Goal: Transaction & Acquisition: Purchase product/service

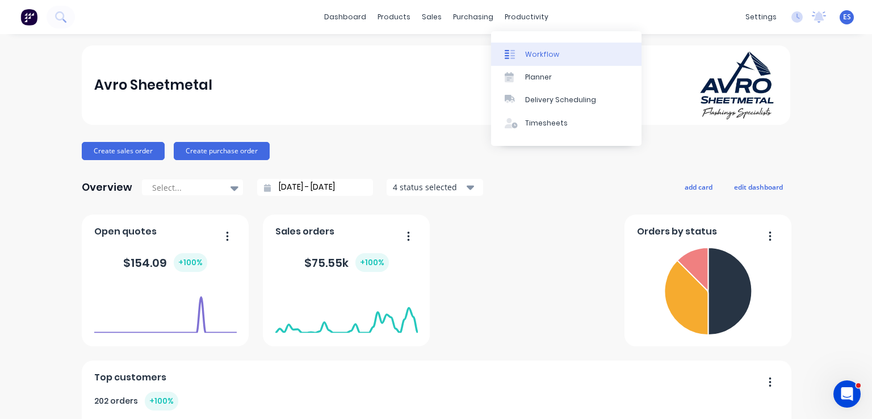
click at [540, 51] on div "Workflow" at bounding box center [542, 54] width 34 height 10
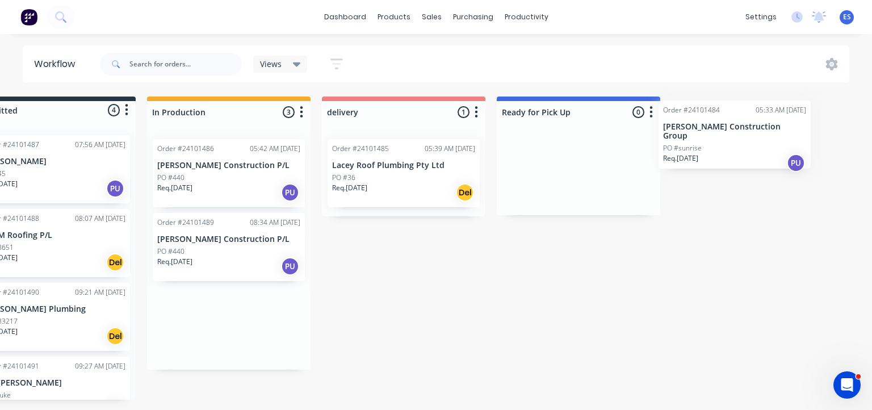
scroll to position [0, 61]
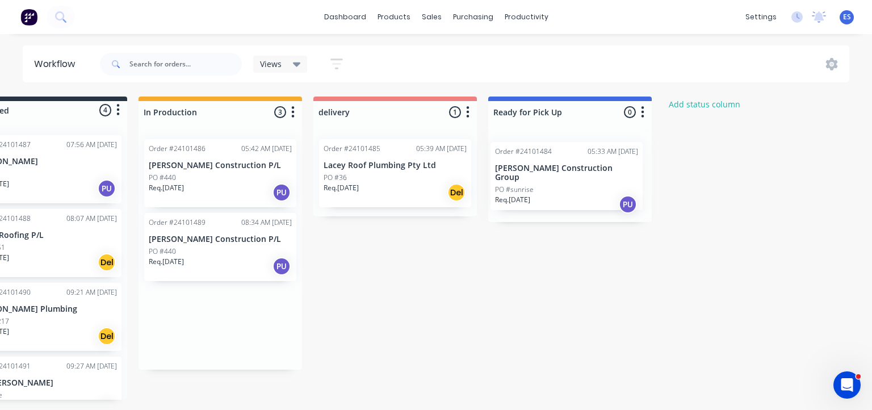
drag, startPoint x: 281, startPoint y: 191, endPoint x: 574, endPoint y: 194, distance: 293.4
click at [574, 194] on div "Submitted 4 Status colour #273444 hex #273444 Save Cancel Summaries Total order…" at bounding box center [466, 247] width 1070 height 303
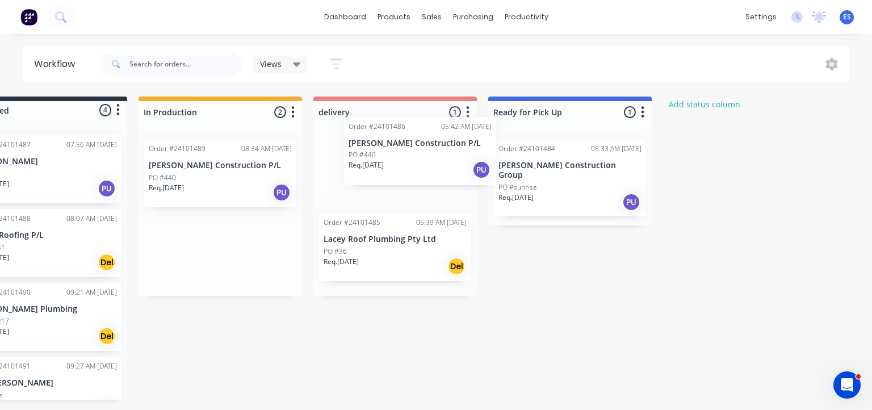
scroll to position [0, 60]
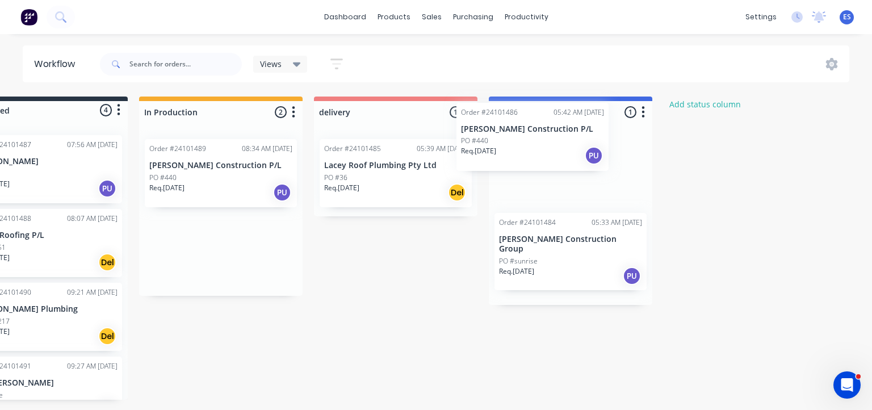
drag, startPoint x: 353, startPoint y: 173, endPoint x: 513, endPoint y: 152, distance: 161.5
click at [513, 152] on div "Submitted 4 Status colour #273444 hex #273444 Save Cancel Summaries Total order…" at bounding box center [466, 247] width 1070 height 303
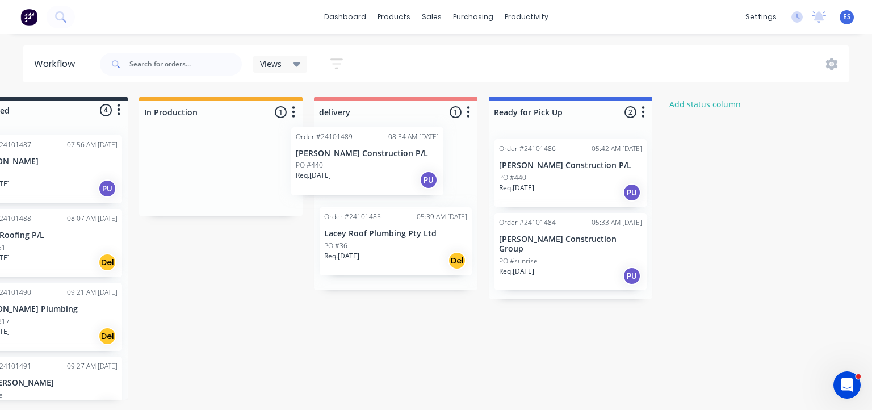
scroll to position [0, 60]
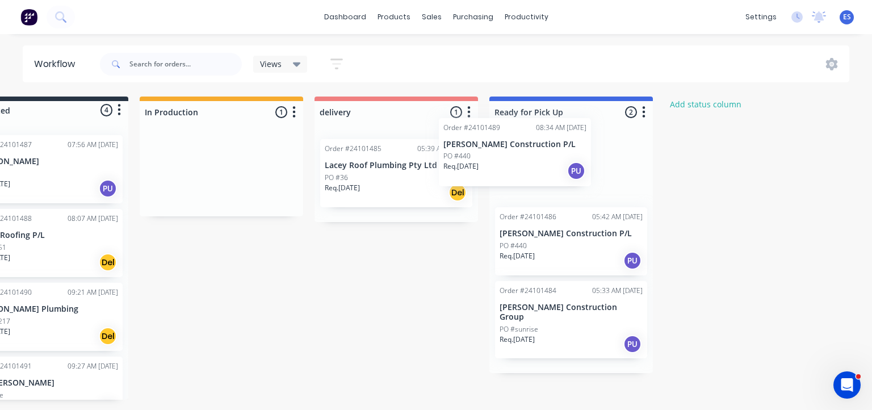
drag, startPoint x: 193, startPoint y: 174, endPoint x: 492, endPoint y: 153, distance: 299.8
click at [492, 153] on div "Submitted 4 Status colour #273444 hex #273444 Save Cancel Summaries Total order…" at bounding box center [467, 247] width 1070 height 303
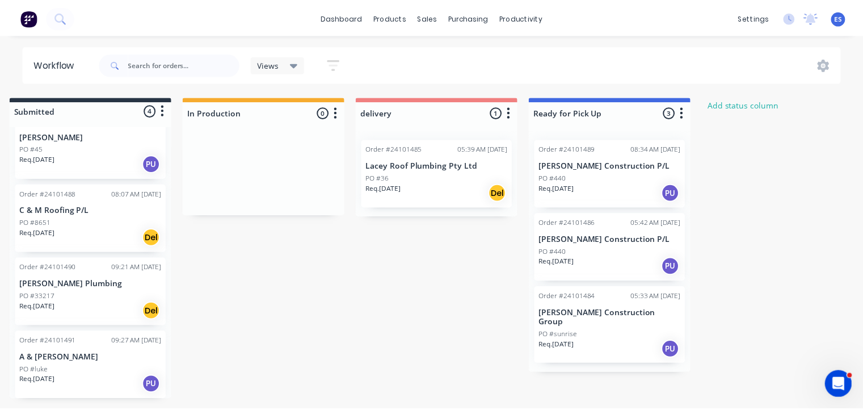
scroll to position [0, 0]
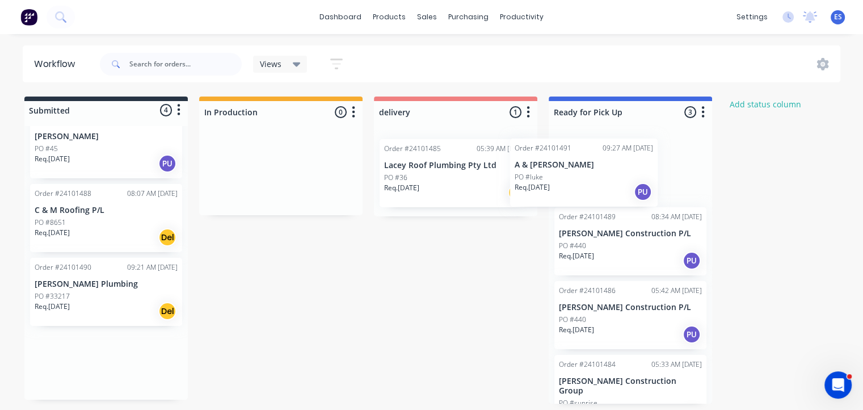
drag, startPoint x: 83, startPoint y: 380, endPoint x: 568, endPoint y: 187, distance: 521.4
click at [568, 187] on div "Submitted 4 Status colour #273444 hex #273444 Save Cancel Summaries Total order…" at bounding box center [526, 249] width 1070 height 307
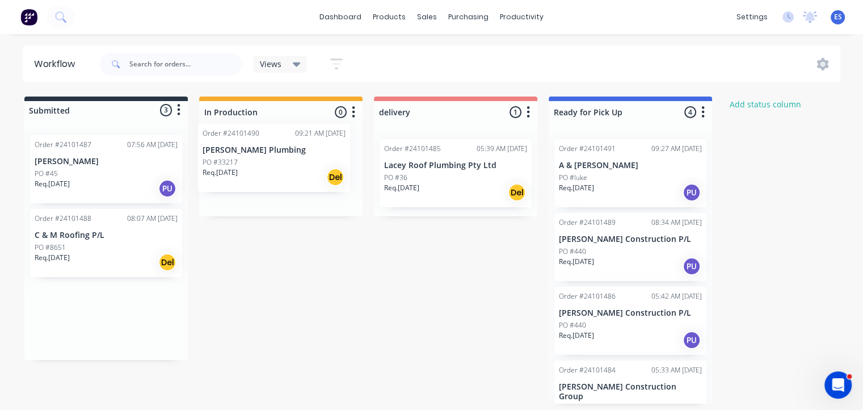
drag, startPoint x: 78, startPoint y: 332, endPoint x: 252, endPoint y: 165, distance: 241.6
click at [252, 165] on div "Submitted 3 Status colour #273444 hex #273444 Save Cancel Summaries Total order…" at bounding box center [526, 249] width 1070 height 307
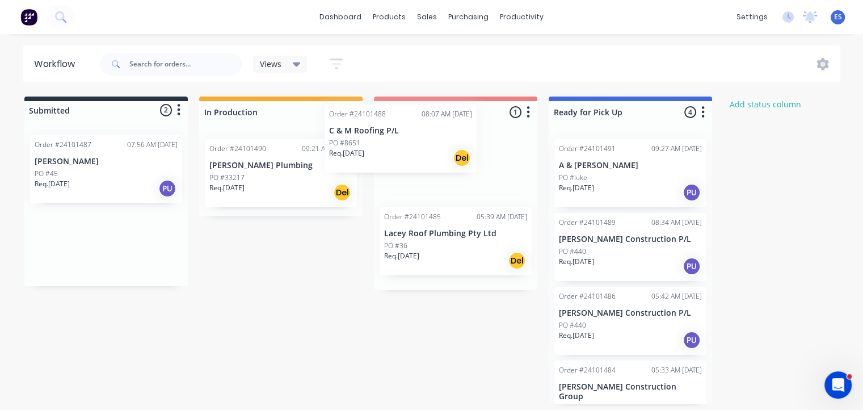
drag, startPoint x: 125, startPoint y: 268, endPoint x: 439, endPoint y: 172, distance: 328.9
click at [439, 172] on div "Submitted 2 Status colour #273444 hex #273444 Save Cancel Summaries Total order…" at bounding box center [526, 249] width 1070 height 307
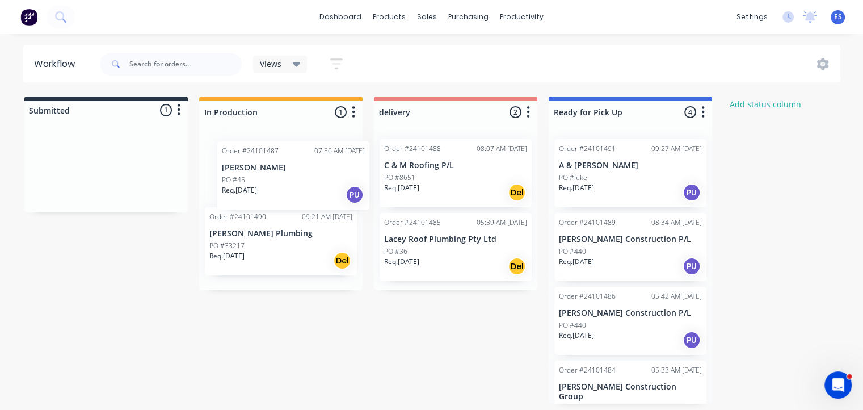
drag, startPoint x: 88, startPoint y: 191, endPoint x: 279, endPoint y: 198, distance: 191.4
click at [279, 198] on div "Submitted 1 Status colour #273444 hex #273444 Save Cancel Summaries Total order…" at bounding box center [526, 249] width 1070 height 307
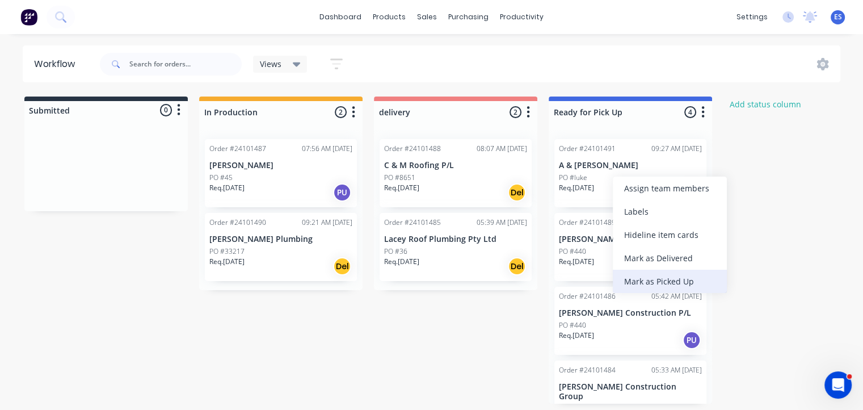
click at [649, 278] on div "Mark as Picked Up" at bounding box center [670, 281] width 114 height 23
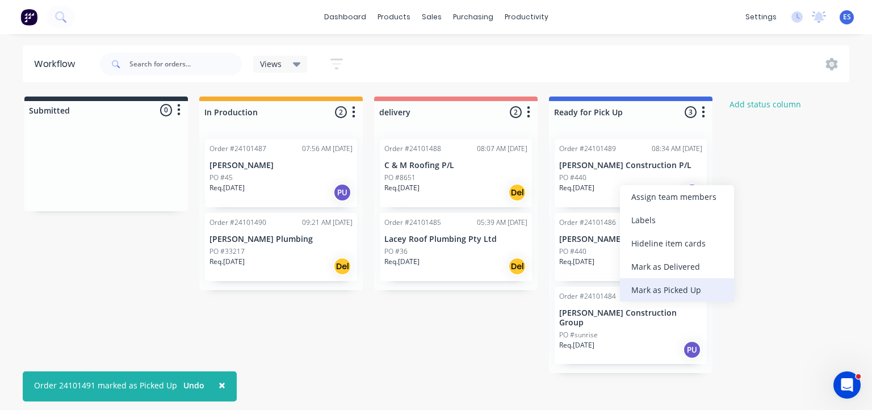
click at [640, 289] on div "Mark as Picked Up" at bounding box center [677, 289] width 114 height 23
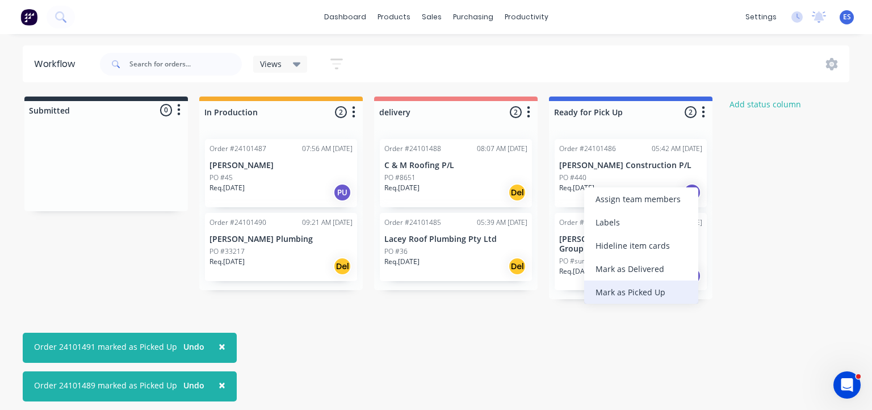
click at [625, 297] on div "Mark as Picked Up" at bounding box center [641, 291] width 114 height 23
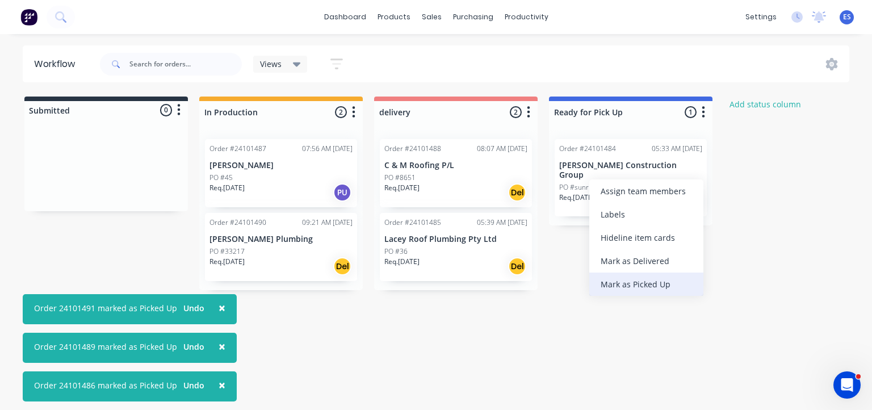
click at [620, 285] on div "Mark as Picked Up" at bounding box center [646, 283] width 114 height 23
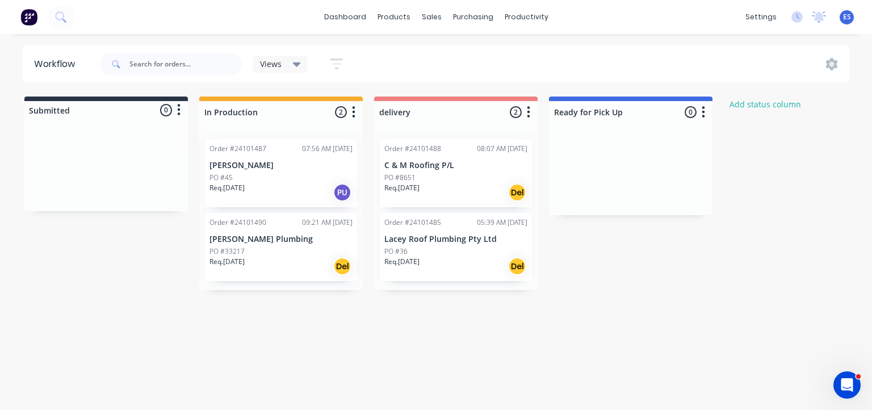
click at [27, 20] on img at bounding box center [28, 17] width 17 height 17
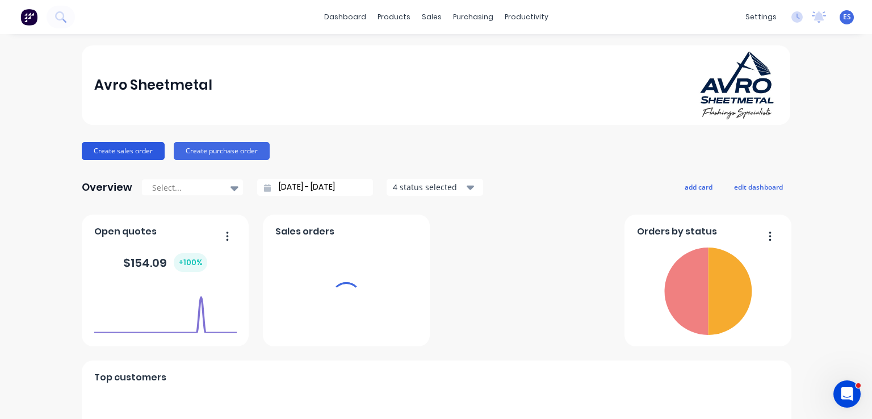
click at [119, 151] on button "Create sales order" at bounding box center [123, 151] width 83 height 18
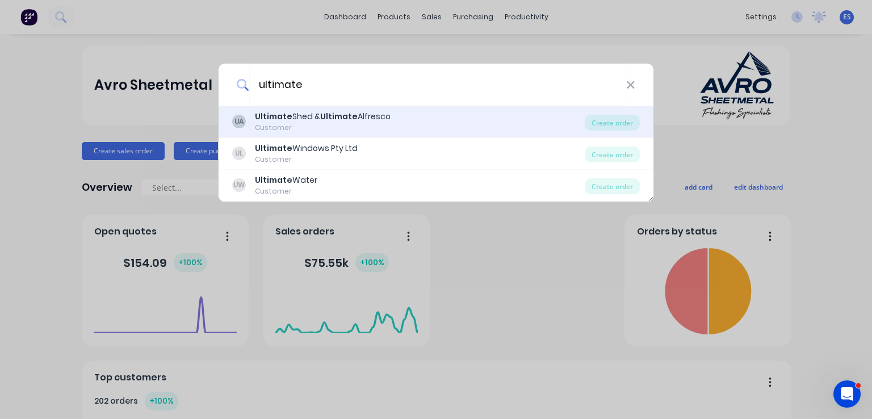
type input "ultimate"
click at [330, 119] on b "Ultimate" at bounding box center [338, 116] width 37 height 11
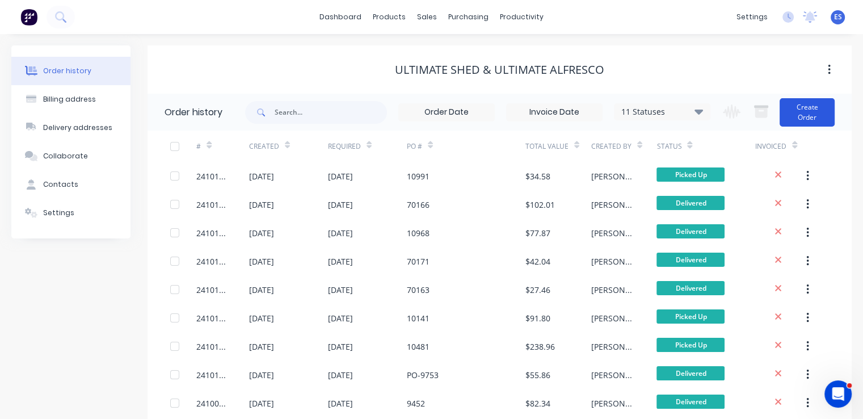
click at [810, 117] on button "Create Order" at bounding box center [807, 112] width 55 height 28
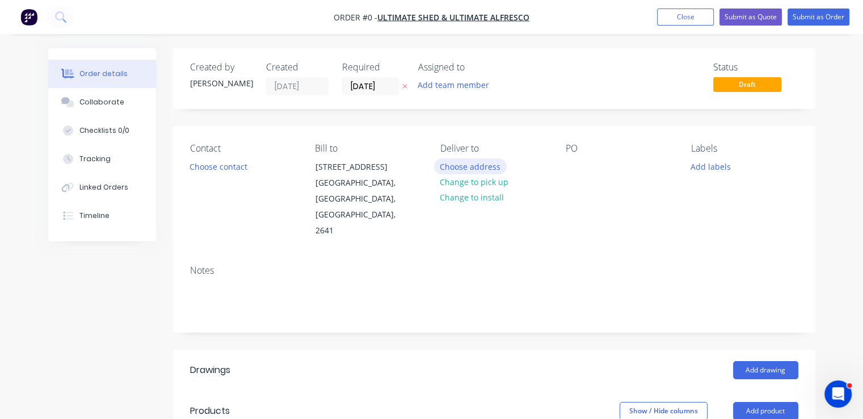
click at [493, 166] on button "Choose address" at bounding box center [470, 165] width 73 height 15
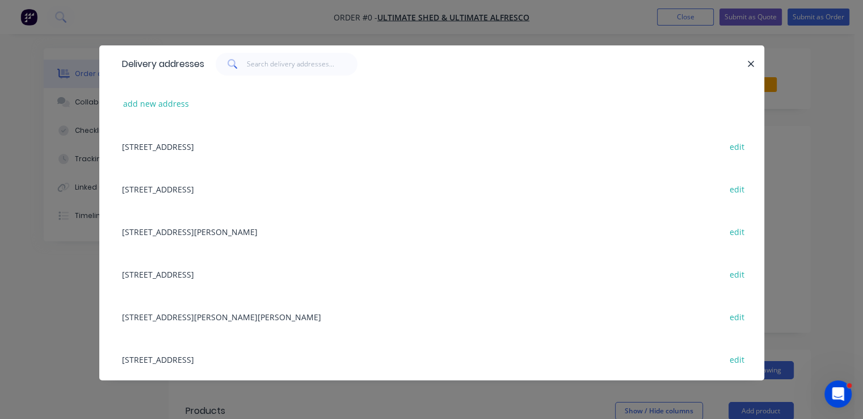
click at [260, 153] on div "[STREET_ADDRESS] edit" at bounding box center [431, 146] width 631 height 43
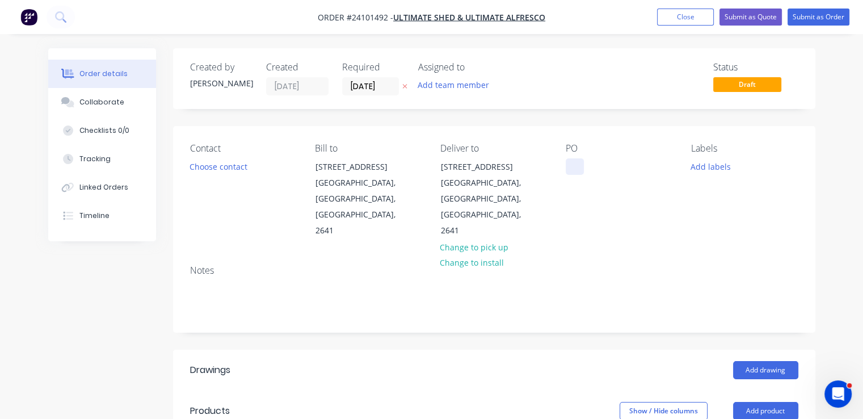
click at [574, 168] on div at bounding box center [575, 166] width 18 height 16
click at [770, 361] on button "Add drawing" at bounding box center [765, 370] width 65 height 18
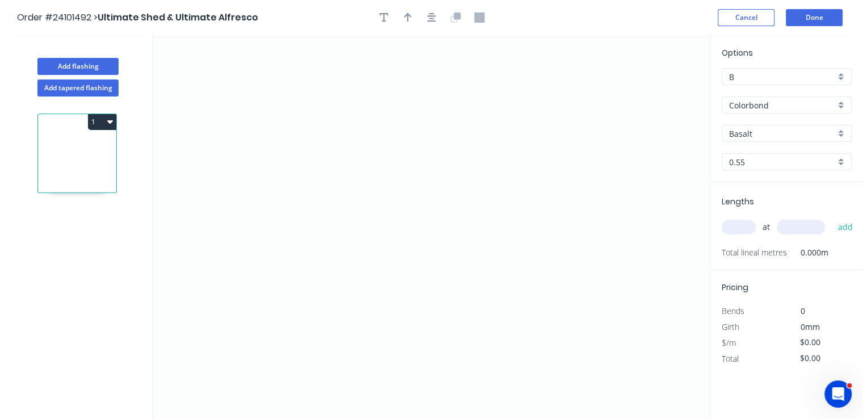
click at [746, 131] on input "Basalt" at bounding box center [782, 134] width 106 height 12
click at [756, 175] on div "Paperbark" at bounding box center [786, 175] width 129 height 20
type input "Paperbark"
click at [457, 139] on icon "0" at bounding box center [431, 227] width 557 height 384
click at [359, 135] on icon "0" at bounding box center [431, 227] width 557 height 384
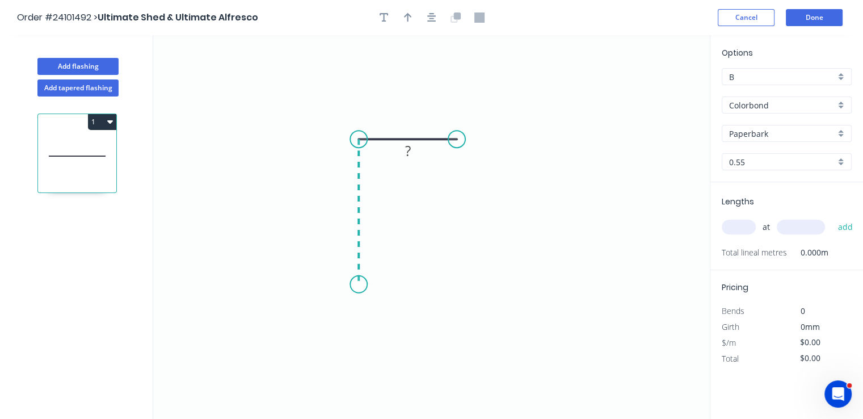
click at [360, 284] on icon "0 ?" at bounding box center [431, 227] width 557 height 384
click at [300, 284] on icon at bounding box center [329, 284] width 58 height 0
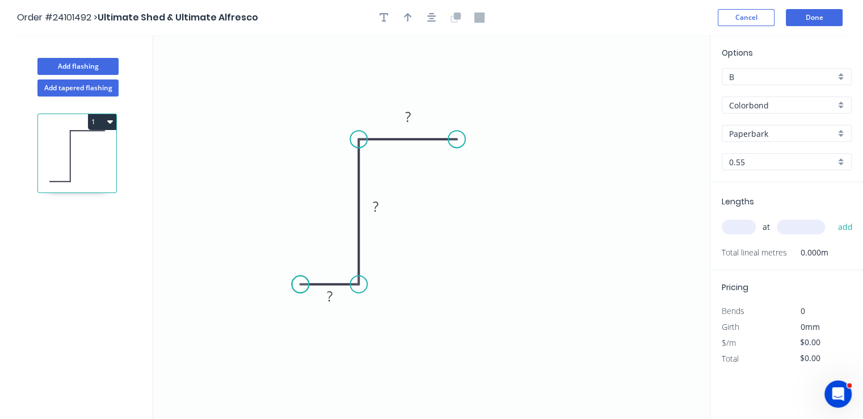
click at [300, 283] on circle at bounding box center [300, 284] width 17 height 17
click at [335, 300] on rect at bounding box center [329, 297] width 23 height 16
click at [411, 120] on rect at bounding box center [408, 118] width 23 height 16
click at [386, 208] on rect at bounding box center [375, 207] width 23 height 16
click at [736, 223] on input "text" at bounding box center [739, 227] width 34 height 15
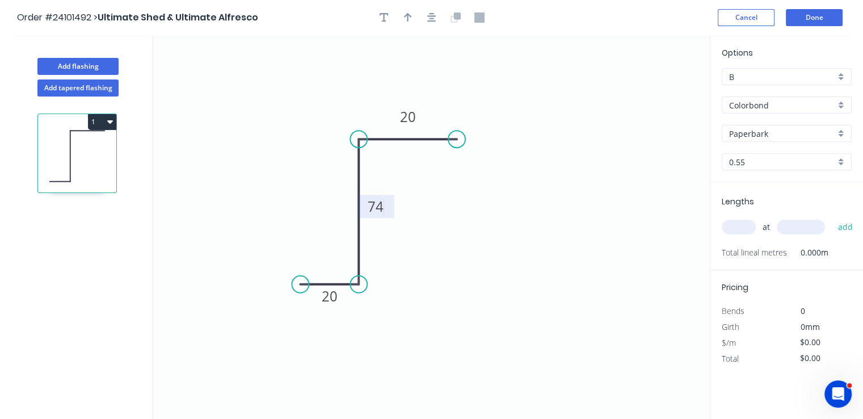
type input "$7.80"
type input "1"
click at [806, 225] on input "text" at bounding box center [801, 227] width 48 height 15
type input "2900"
click at [832, 217] on button "add" at bounding box center [845, 226] width 27 height 19
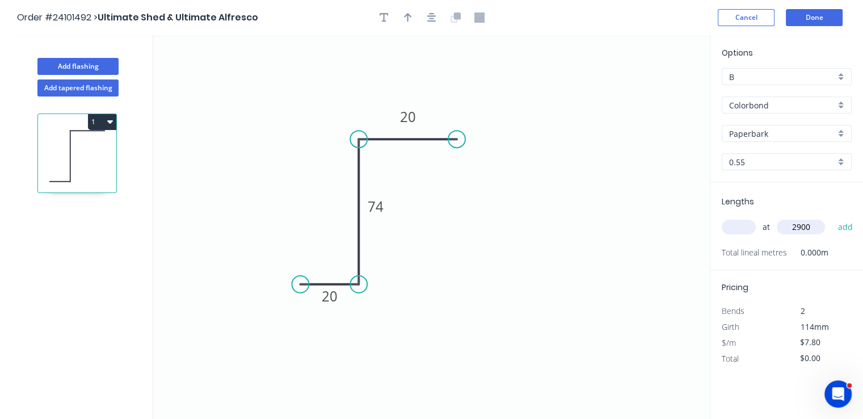
type input "$22.62"
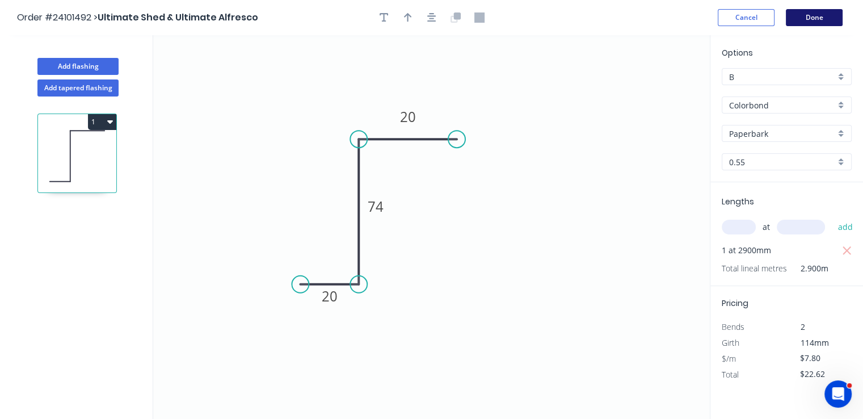
click at [818, 14] on button "Done" at bounding box center [814, 17] width 57 height 17
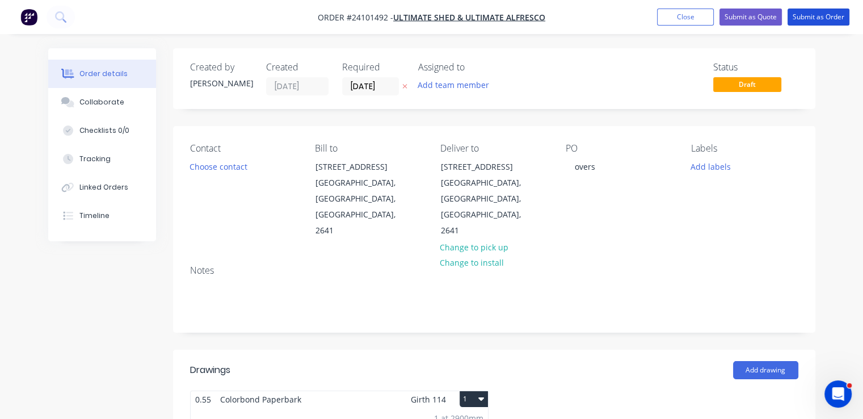
click at [818, 14] on button "Submit as Order" at bounding box center [819, 17] width 62 height 17
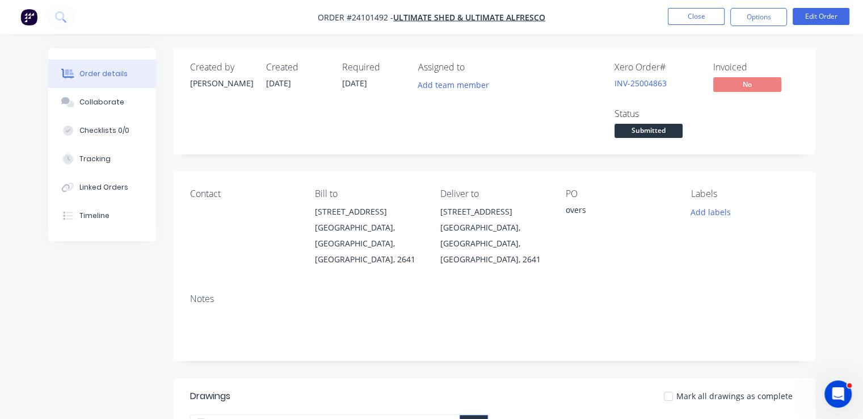
click at [28, 15] on img "button" at bounding box center [28, 17] width 17 height 17
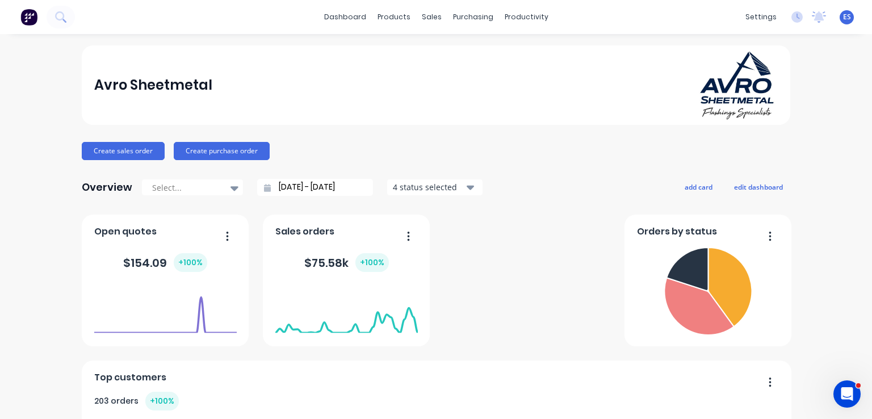
click at [459, 187] on button "4 status selected" at bounding box center [434, 187] width 96 height 17
click at [127, 153] on button "Create sales order" at bounding box center [123, 151] width 83 height 18
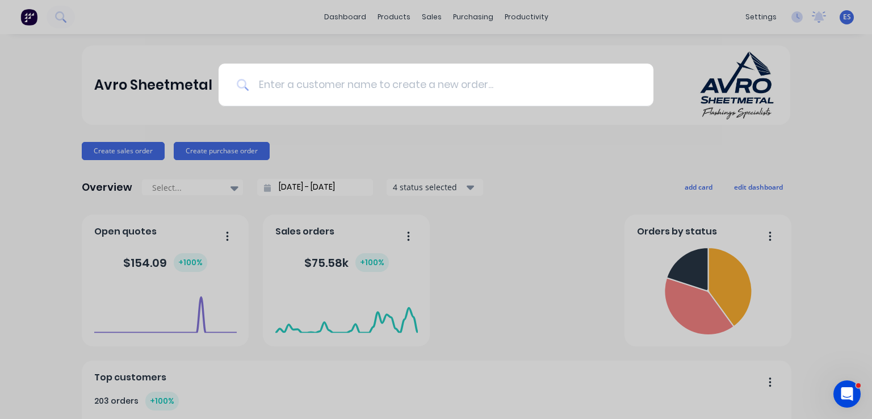
click at [321, 89] on input at bounding box center [442, 85] width 386 height 43
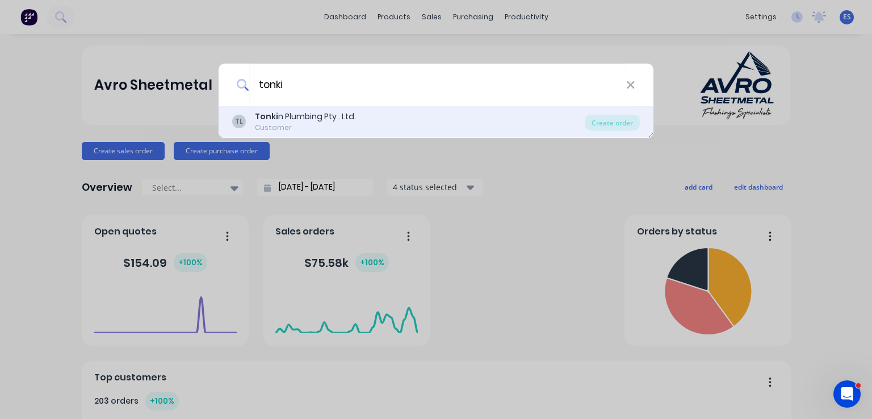
type input "tonki"
click at [342, 117] on div "Tonki n Plumbing Pty . Ltd." at bounding box center [305, 117] width 101 height 12
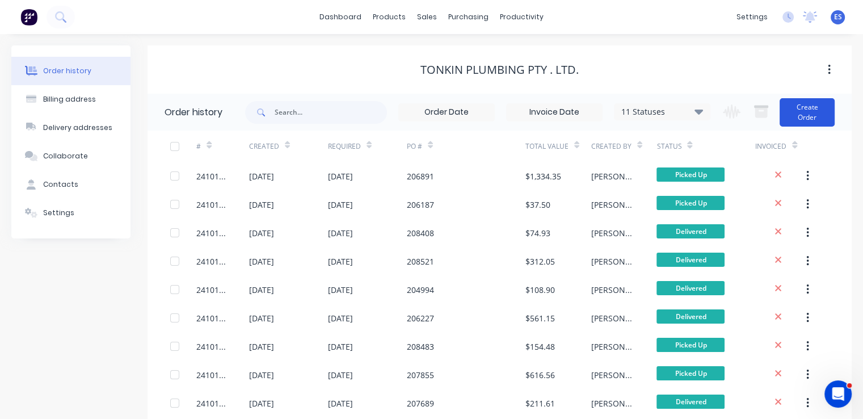
click at [815, 108] on button "Create Order" at bounding box center [807, 112] width 55 height 28
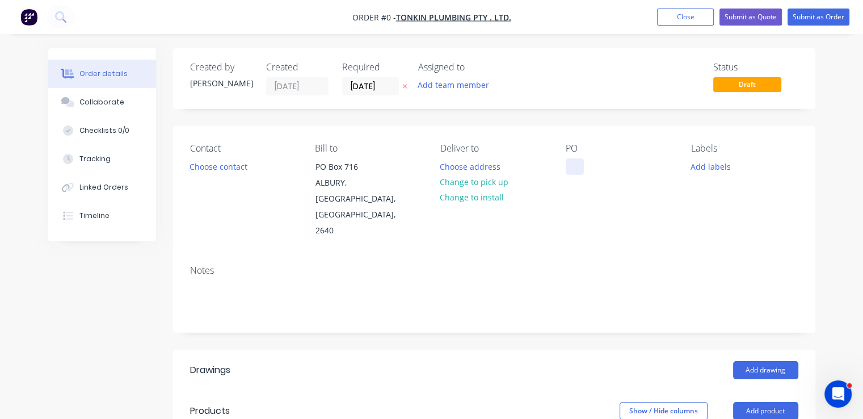
click at [574, 162] on div at bounding box center [575, 166] width 18 height 16
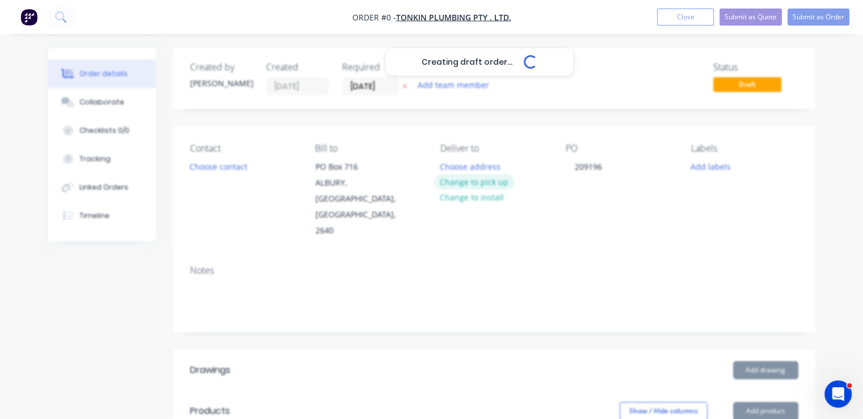
click at [494, 183] on div "Creating draft order... Loading... Order details Collaborate Checklists 0/0 Tra…" at bounding box center [432, 403] width 790 height 711
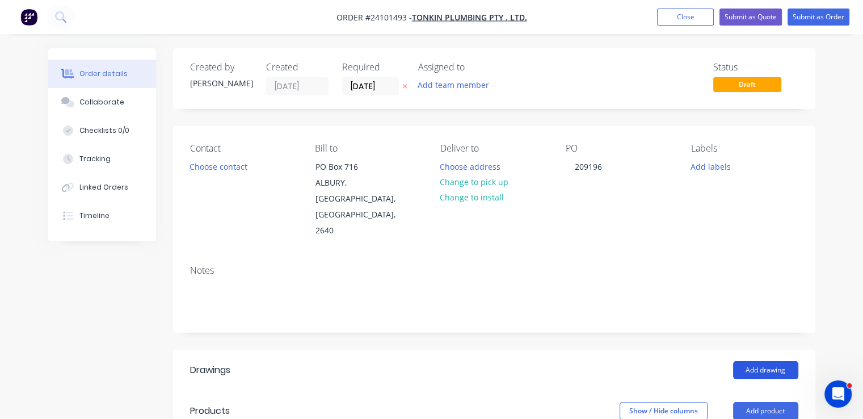
click at [763, 361] on button "Add drawing" at bounding box center [765, 370] width 65 height 18
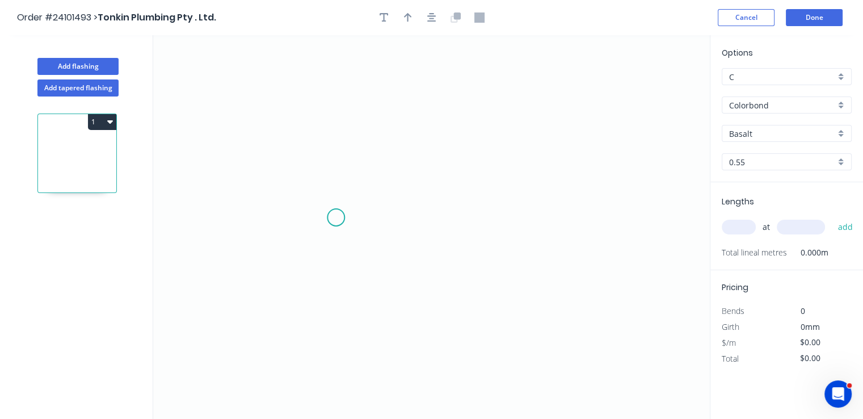
click at [336, 217] on icon "0" at bounding box center [431, 227] width 557 height 384
click at [427, 220] on icon "0" at bounding box center [431, 227] width 557 height 384
click at [829, 103] on input "Colorbond" at bounding box center [782, 105] width 106 height 12
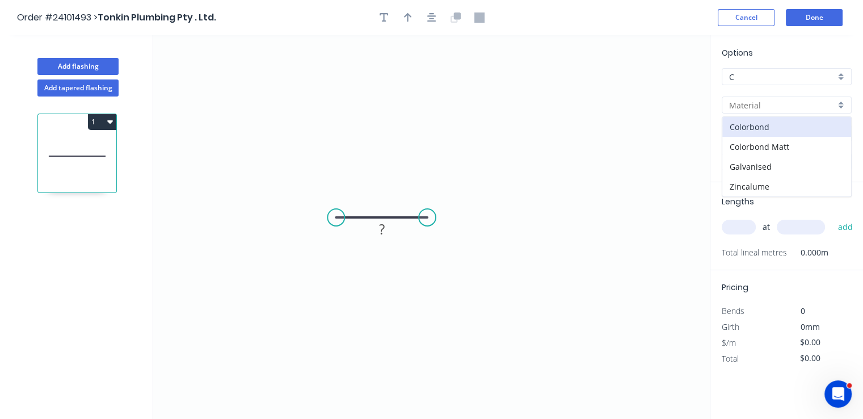
click at [796, 99] on input "text" at bounding box center [782, 105] width 106 height 12
click at [796, 102] on input "text" at bounding box center [782, 105] width 106 height 12
click at [797, 127] on div "Colorbond" at bounding box center [786, 127] width 129 height 20
type input "Colorbond"
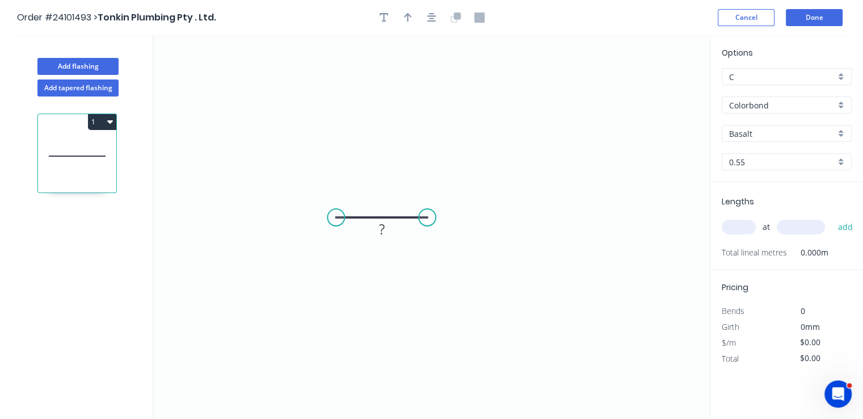
click at [796, 136] on input "Basalt" at bounding box center [782, 134] width 106 height 12
click at [776, 184] on div "Manor Red" at bounding box center [786, 187] width 129 height 20
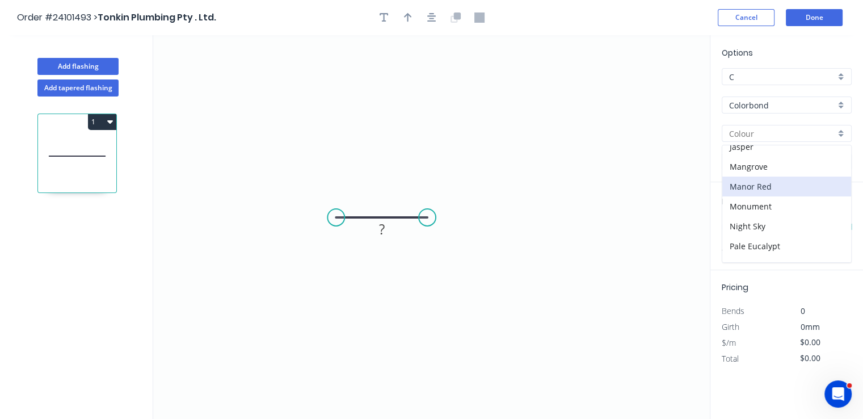
type input "Manor Red"
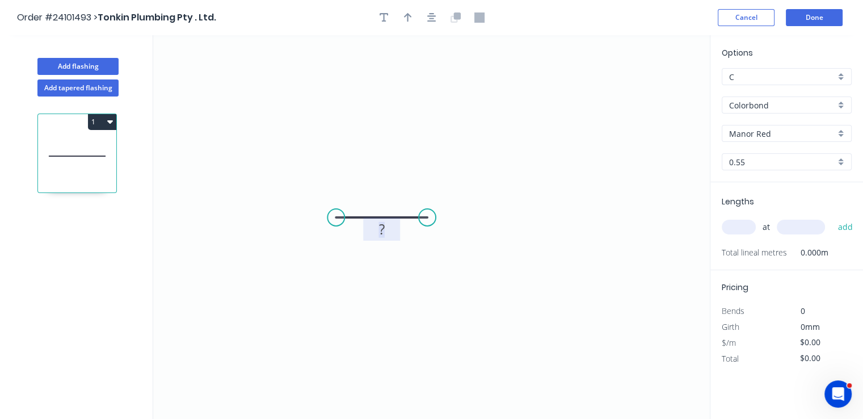
click at [380, 229] on tspan "?" at bounding box center [382, 229] width 6 height 19
click at [733, 225] on input "text" at bounding box center [739, 227] width 34 height 15
type input "$7.94"
type input "1"
click at [788, 230] on input "text" at bounding box center [801, 227] width 48 height 15
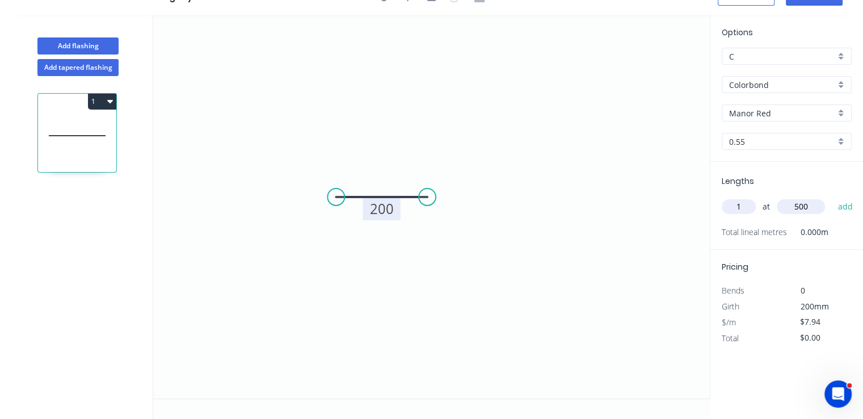
scroll to position [0, 0]
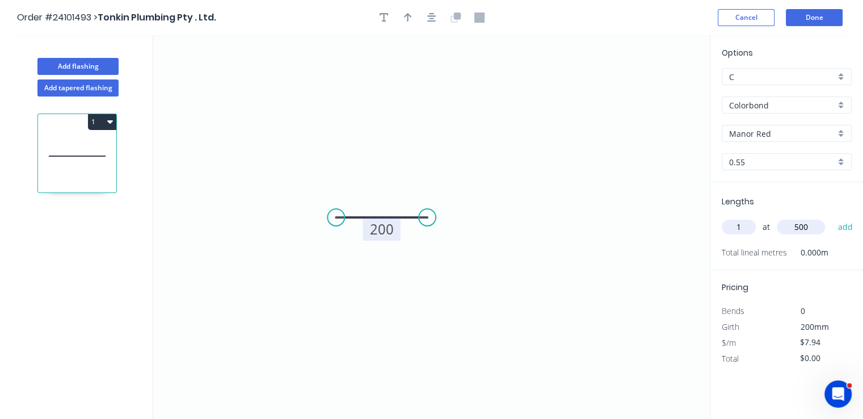
type input "500"
click at [832, 217] on button "add" at bounding box center [845, 226] width 27 height 19
type input "$3.97"
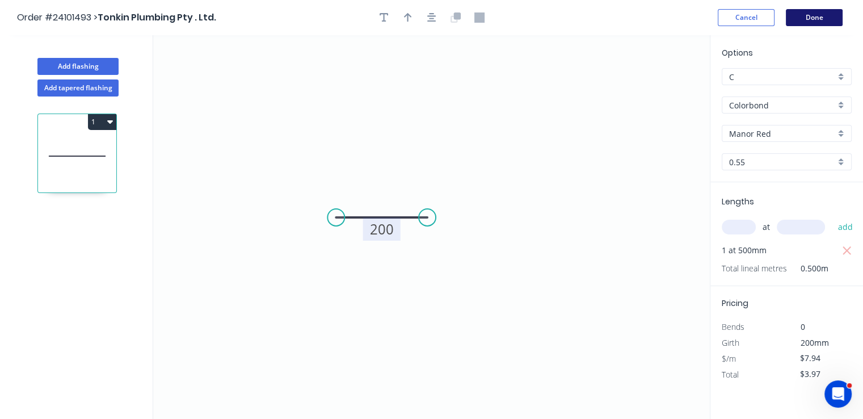
click at [816, 16] on button "Done" at bounding box center [814, 17] width 57 height 17
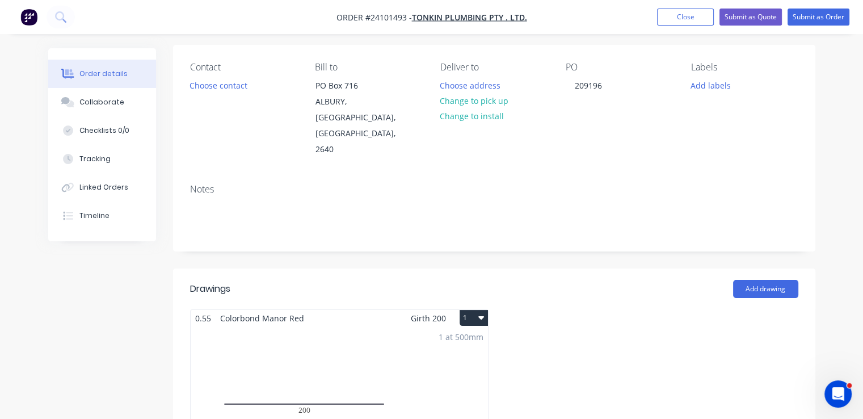
scroll to position [54, 0]
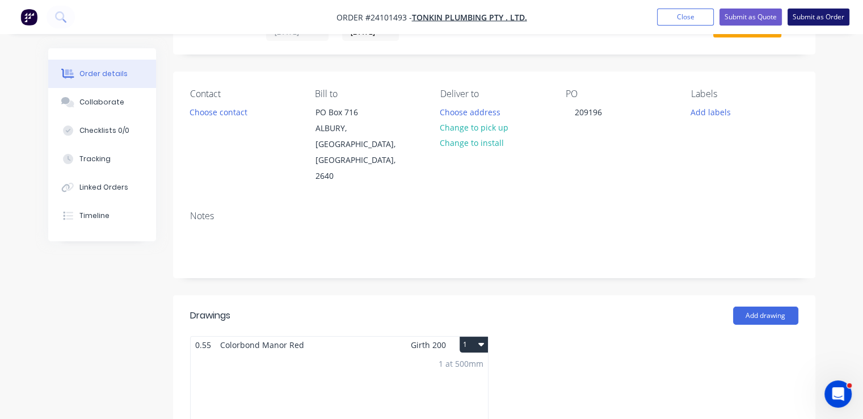
click at [817, 18] on button "Submit as Order" at bounding box center [819, 17] width 62 height 17
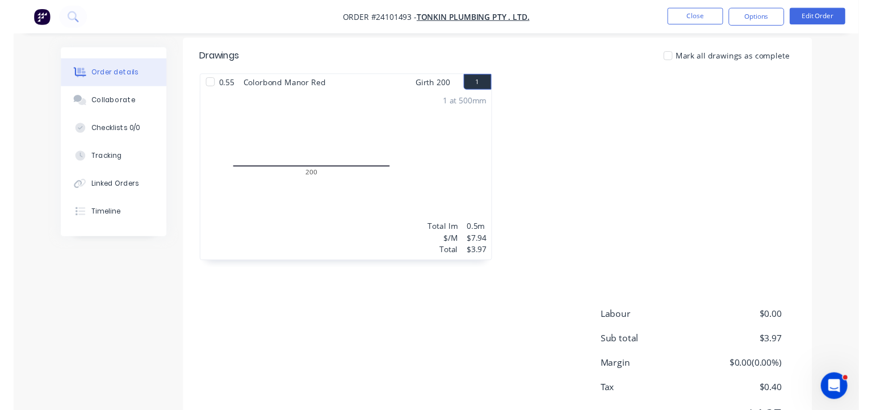
scroll to position [0, 0]
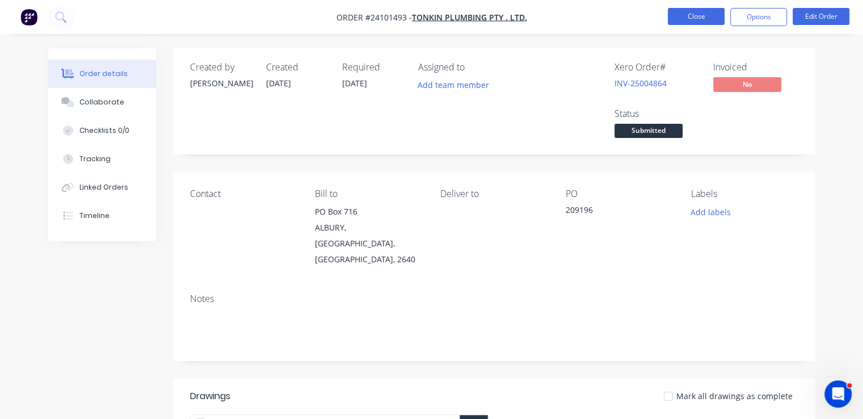
click at [697, 19] on button "Close" at bounding box center [696, 16] width 57 height 17
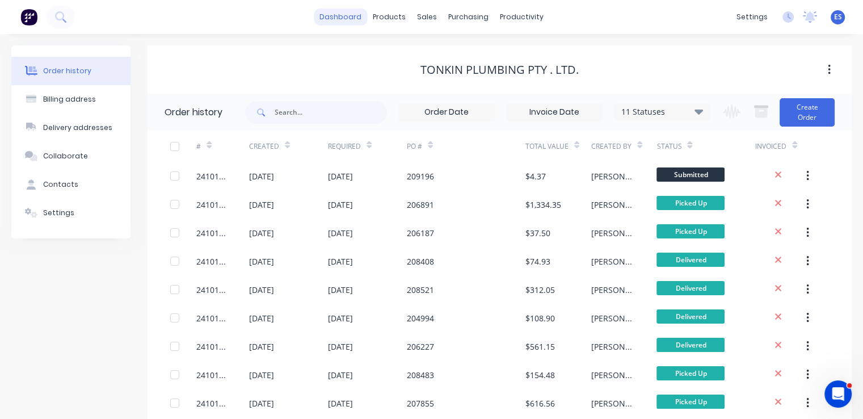
click at [352, 16] on link "dashboard" at bounding box center [340, 17] width 53 height 17
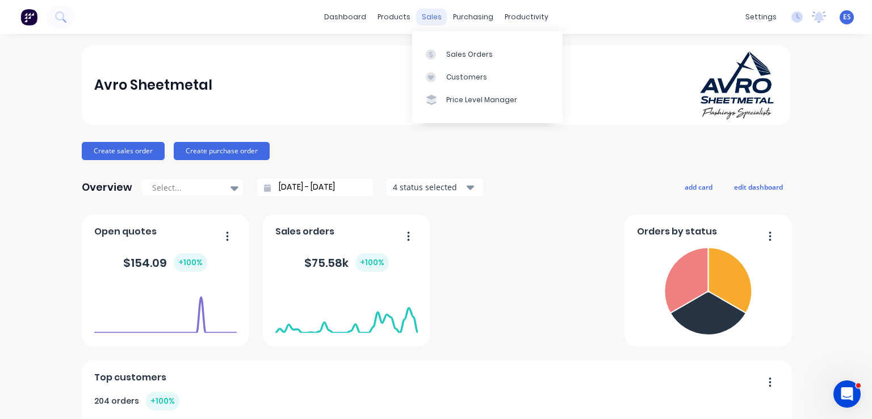
click at [419, 12] on div "sales" at bounding box center [431, 17] width 31 height 17
click at [423, 19] on div "sales" at bounding box center [431, 17] width 31 height 17
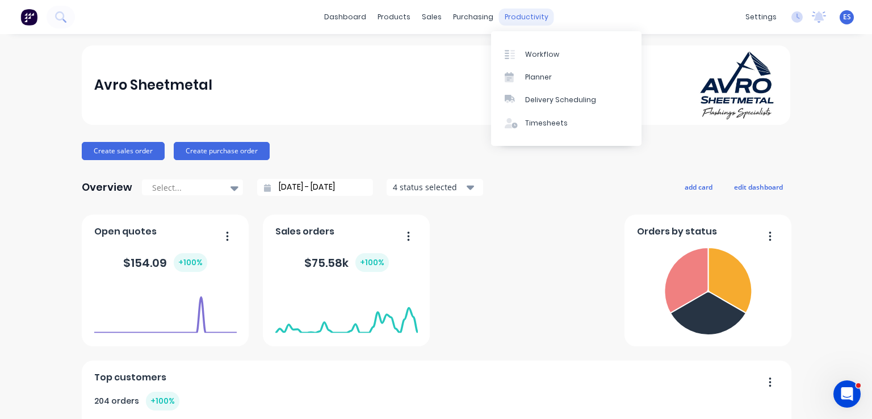
click at [515, 15] on div "productivity" at bounding box center [526, 17] width 55 height 17
click at [528, 53] on div "Workflow" at bounding box center [542, 54] width 34 height 10
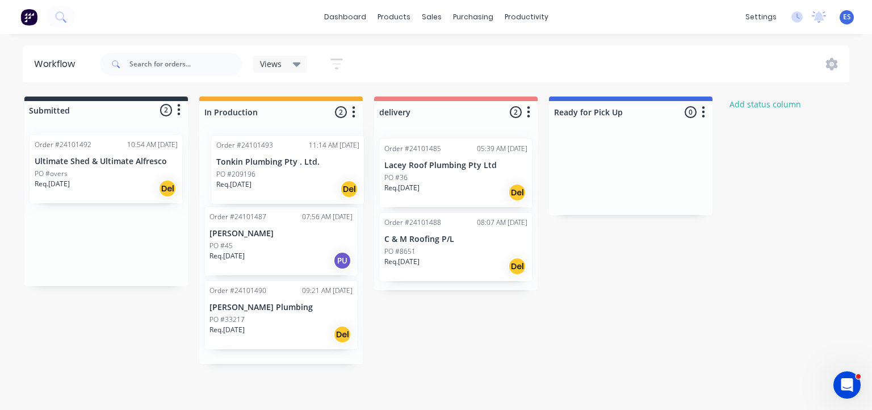
drag, startPoint x: 123, startPoint y: 247, endPoint x: 308, endPoint y: 173, distance: 199.1
click at [308, 173] on div "Submitted 2 Status colour #273444 hex #273444 Save Cancel Summaries Total order…" at bounding box center [526, 229] width 1070 height 267
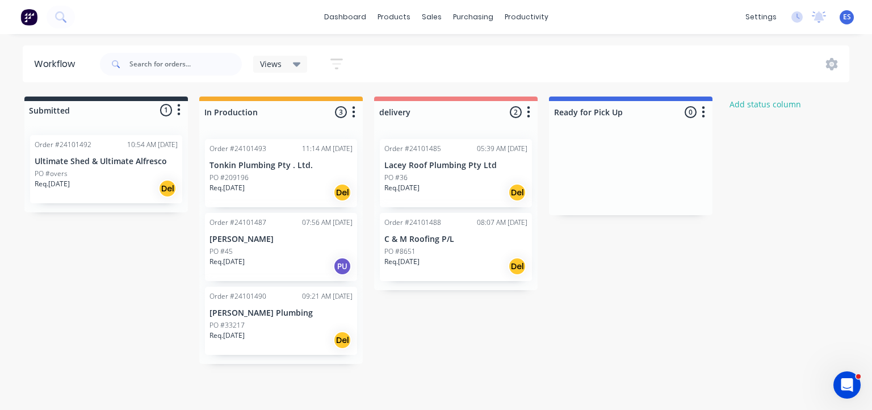
click at [334, 173] on div "PO #209196" at bounding box center [280, 178] width 143 height 10
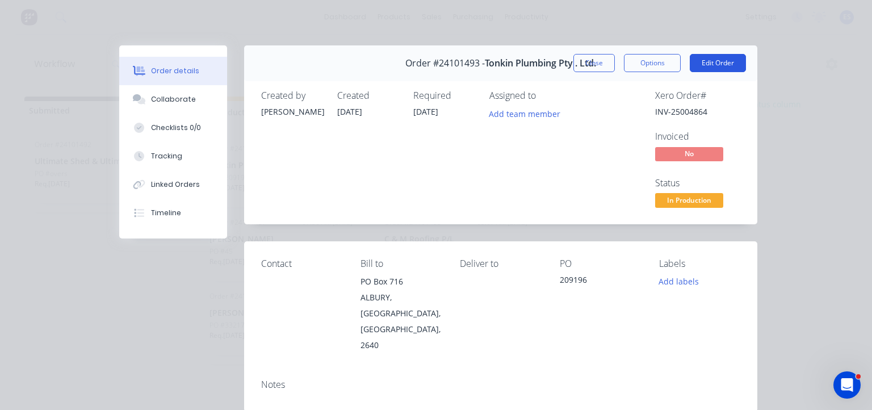
click at [697, 62] on button "Edit Order" at bounding box center [718, 63] width 56 height 18
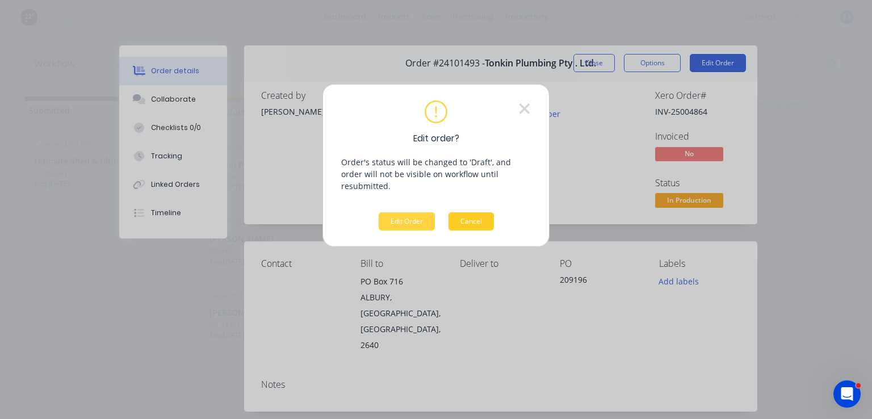
click at [482, 212] on button "Cancel" at bounding box center [470, 221] width 45 height 18
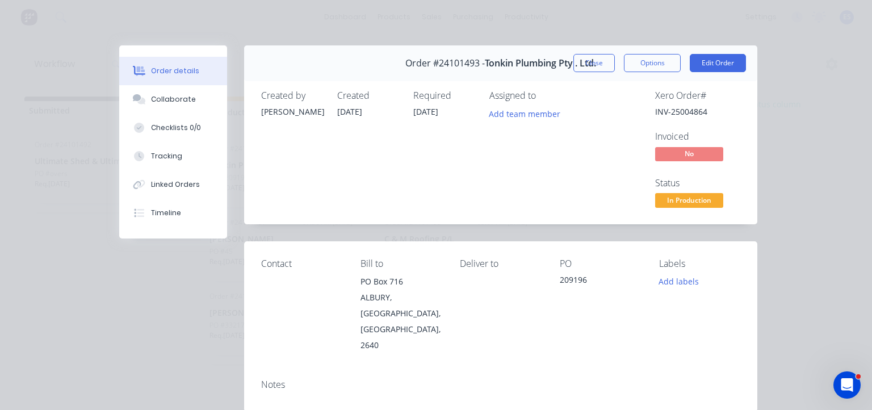
click at [523, 30] on div "Order details Collaborate Checklists 0/0 Tracking Linked Orders Timeline Order …" at bounding box center [436, 205] width 872 height 410
click at [597, 63] on button "Close" at bounding box center [593, 63] width 41 height 18
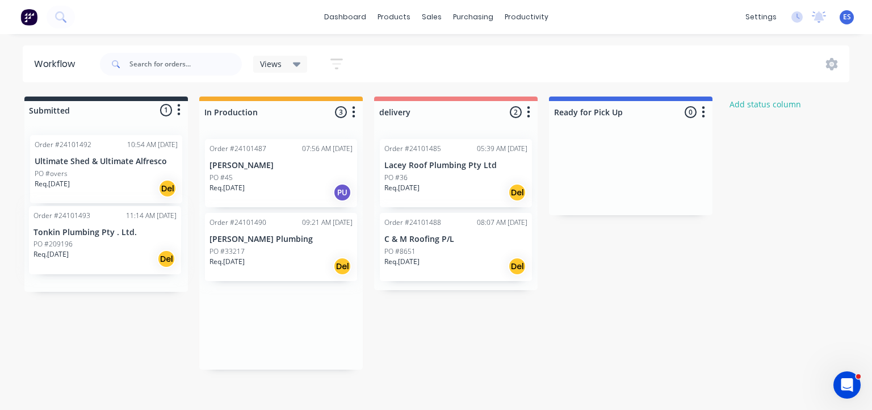
drag, startPoint x: 287, startPoint y: 182, endPoint x: 104, endPoint y: 253, distance: 195.8
click at [104, 253] on div "Submitted 1 Status colour #273444 hex #273444 Save Cancel Summaries Total order…" at bounding box center [526, 232] width 1070 height 273
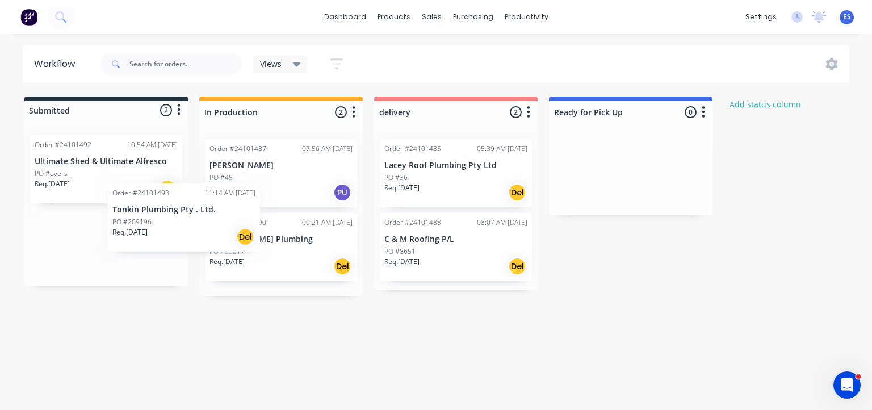
drag, startPoint x: 53, startPoint y: 266, endPoint x: 62, endPoint y: 280, distance: 16.8
click at [62, 280] on div "Order #24101492 10:54 AM [DATE] Ultimate Shed & Ultimate Alfresco PO #overs Req…" at bounding box center [105, 206] width 163 height 160
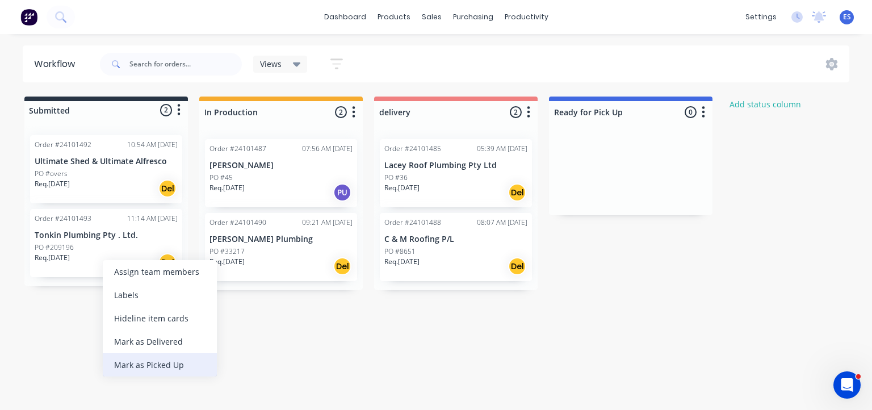
click at [173, 367] on div "Mark as Picked Up" at bounding box center [160, 364] width 114 height 23
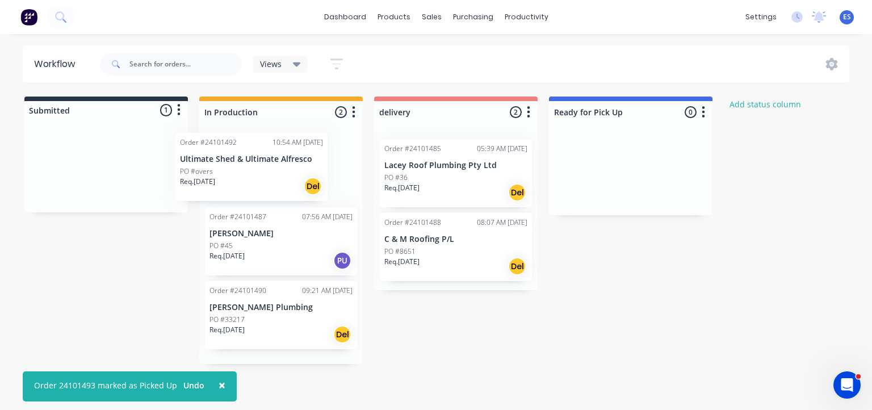
drag, startPoint x: 115, startPoint y: 182, endPoint x: 263, endPoint y: 180, distance: 148.7
click at [263, 180] on div "Submitted 1 Status colour #273444 hex #273444 Save Cancel Summaries Total order…" at bounding box center [526, 229] width 1070 height 267
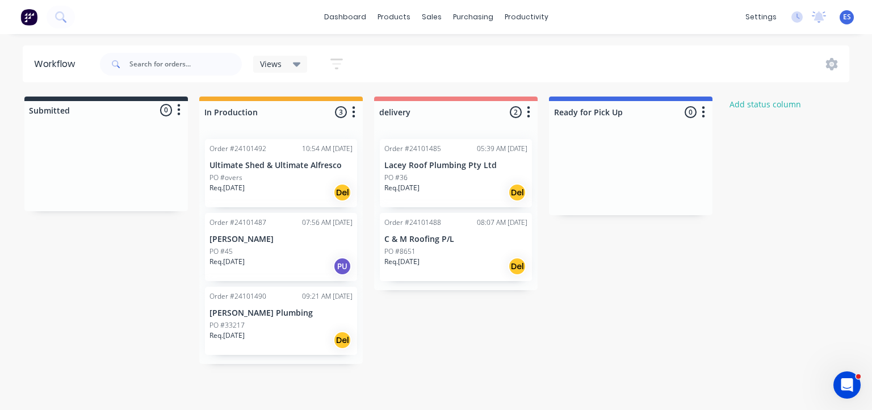
click at [33, 20] on img at bounding box center [28, 17] width 17 height 17
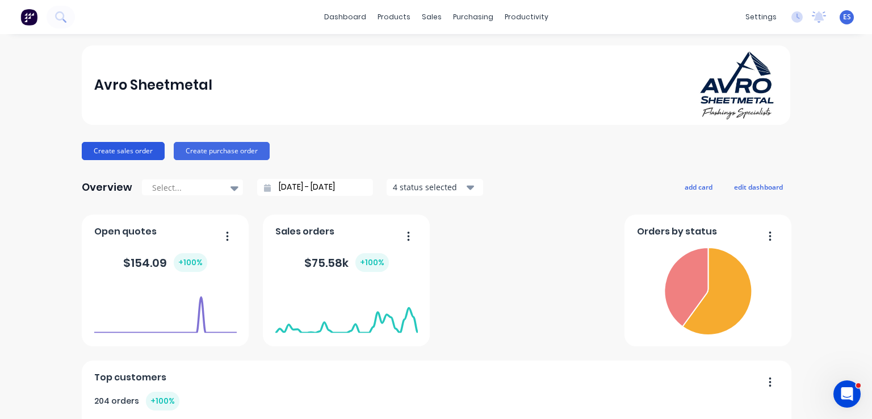
click at [114, 153] on button "Create sales order" at bounding box center [123, 151] width 83 height 18
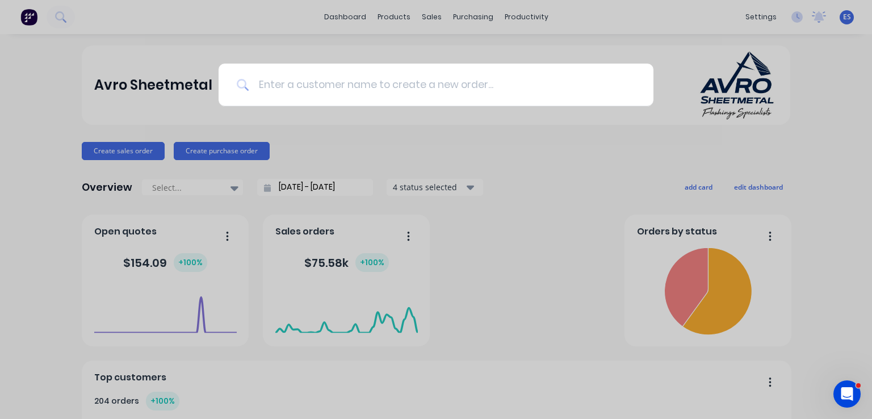
click at [364, 96] on input at bounding box center [442, 85] width 386 height 43
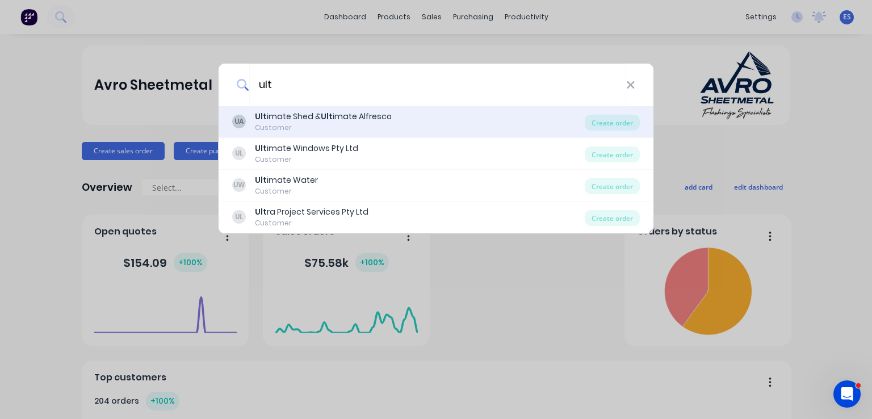
type input "ult"
click at [290, 119] on div "Ult imate Shed & Ult imate Alfresco" at bounding box center [323, 117] width 137 height 12
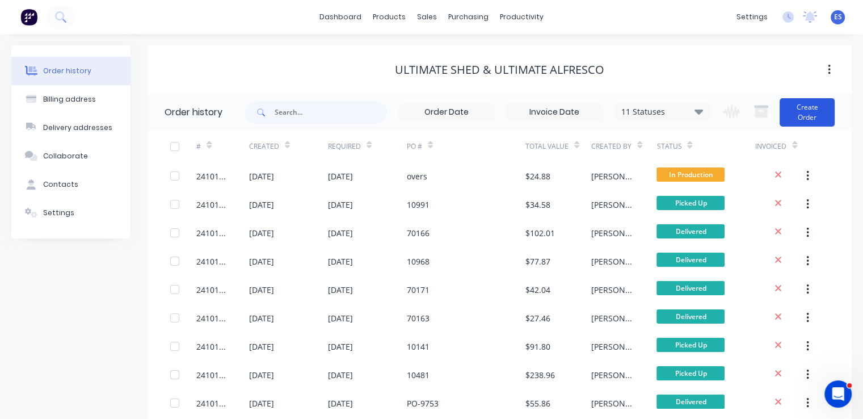
click at [826, 110] on button "Create Order" at bounding box center [807, 112] width 55 height 28
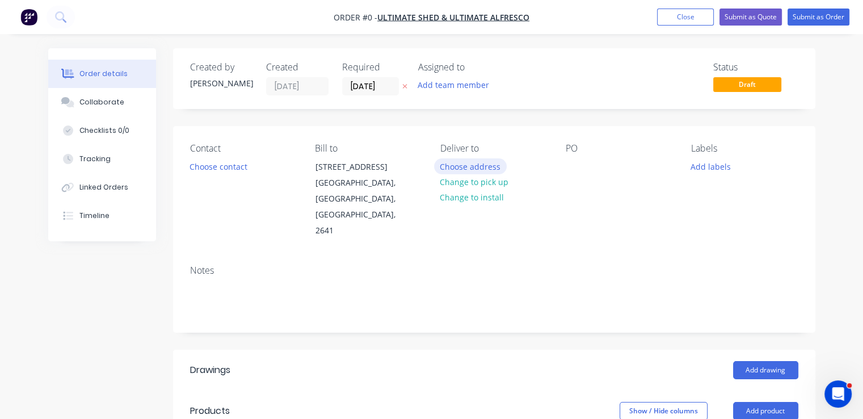
click at [471, 167] on button "Choose address" at bounding box center [470, 165] width 73 height 15
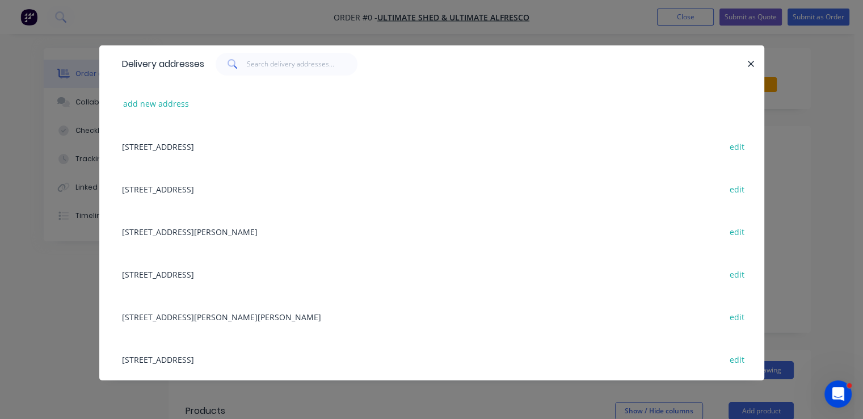
click at [228, 147] on div "[STREET_ADDRESS] edit" at bounding box center [431, 146] width 631 height 43
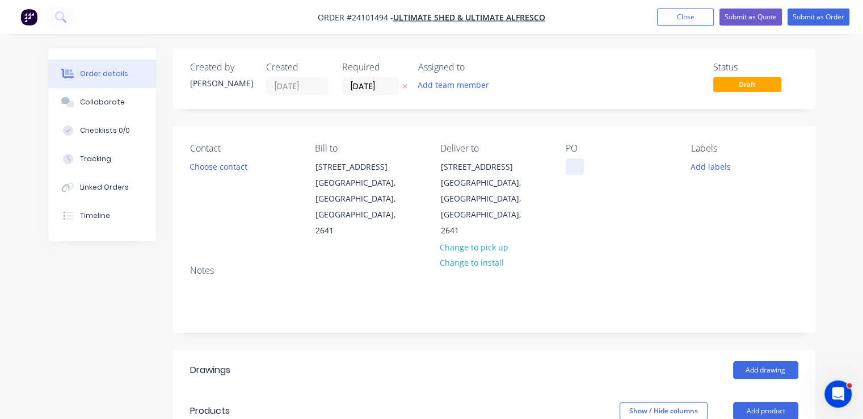
click at [579, 169] on div at bounding box center [575, 166] width 18 height 16
click at [774, 361] on button "Add drawing" at bounding box center [765, 370] width 65 height 18
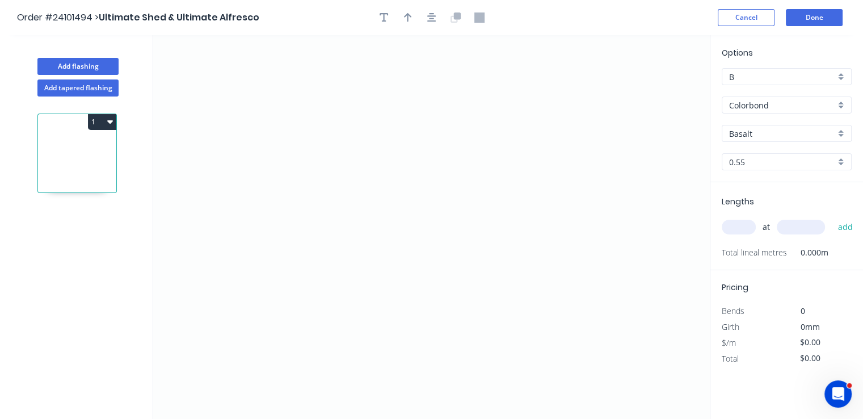
click at [754, 132] on input "Basalt" at bounding box center [782, 134] width 106 height 12
click at [753, 155] on div "Monument" at bounding box center [786, 155] width 129 height 20
type input "Monument"
click at [333, 178] on icon "0" at bounding box center [431, 227] width 557 height 384
click at [352, 156] on icon "0" at bounding box center [431, 227] width 557 height 384
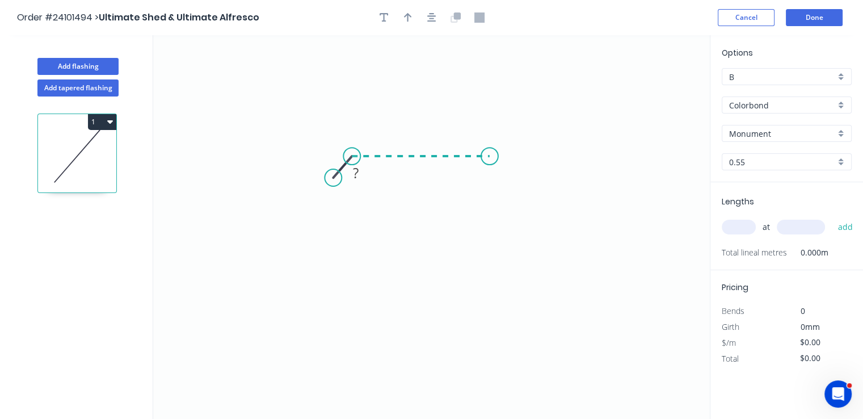
click at [490, 157] on icon "0 ?" at bounding box center [431, 227] width 557 height 384
click at [507, 178] on icon "0 ? ? ? º" at bounding box center [431, 227] width 557 height 384
click at [507, 178] on circle at bounding box center [506, 177] width 17 height 17
click at [512, 155] on tspan "?" at bounding box center [512, 150] width 6 height 19
click at [323, 152] on rect at bounding box center [329, 151] width 23 height 16
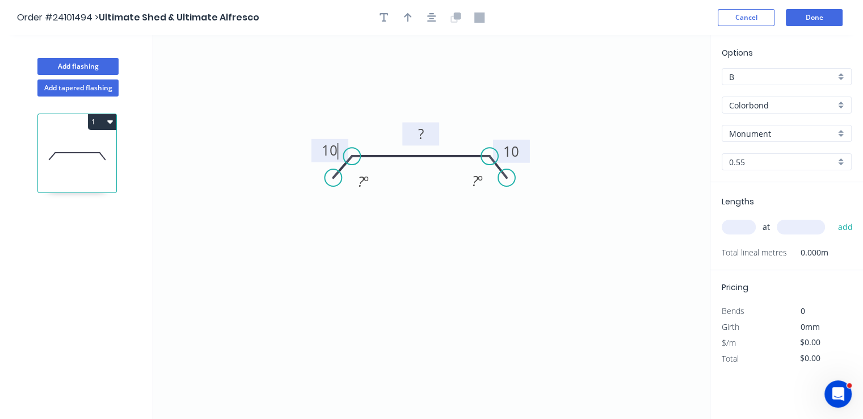
click at [417, 132] on rect at bounding box center [421, 135] width 23 height 16
click at [750, 225] on input "text" at bounding box center [739, 227] width 34 height 15
type input "$6.47"
type input "1"
click at [792, 225] on input "text" at bounding box center [801, 227] width 48 height 15
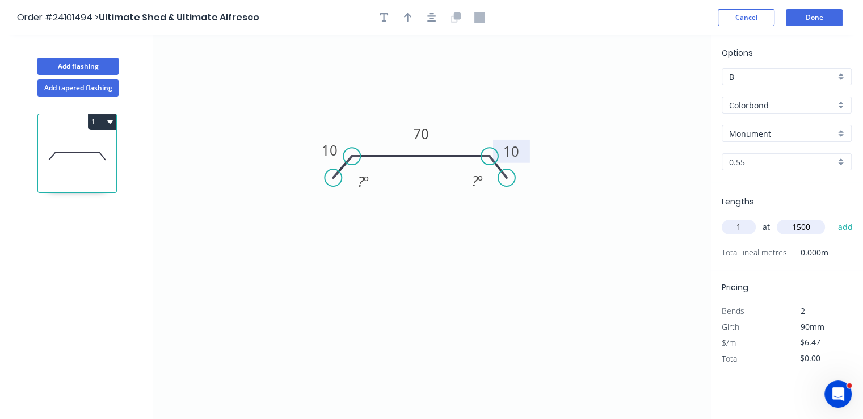
type input "1500"
click at [832, 217] on button "add" at bounding box center [845, 226] width 27 height 19
type input "$9.71"
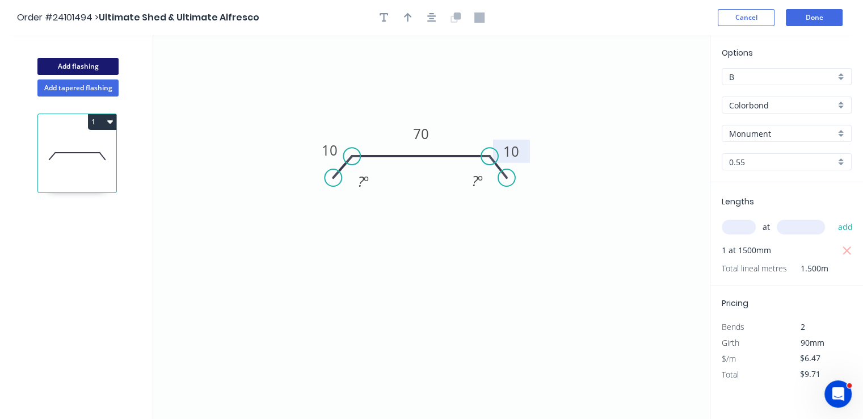
click at [82, 60] on button "Add flashing" at bounding box center [77, 66] width 81 height 17
type input "$0.00"
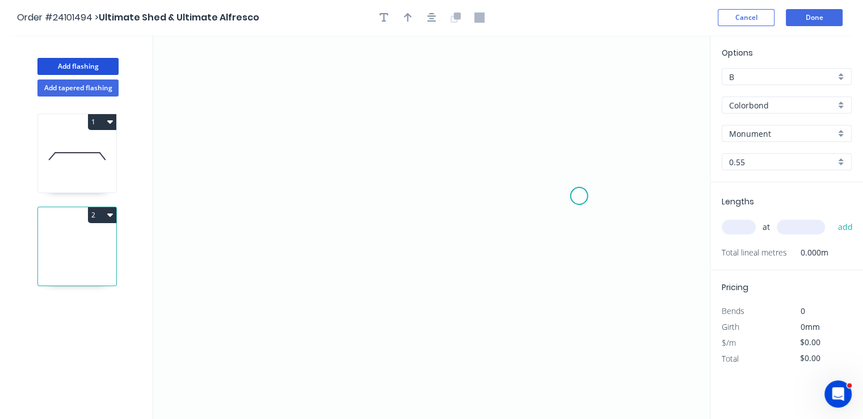
click at [576, 196] on icon "0" at bounding box center [431, 227] width 557 height 384
click at [554, 171] on icon "0" at bounding box center [431, 227] width 557 height 384
click at [373, 171] on icon "0 ?" at bounding box center [431, 227] width 557 height 384
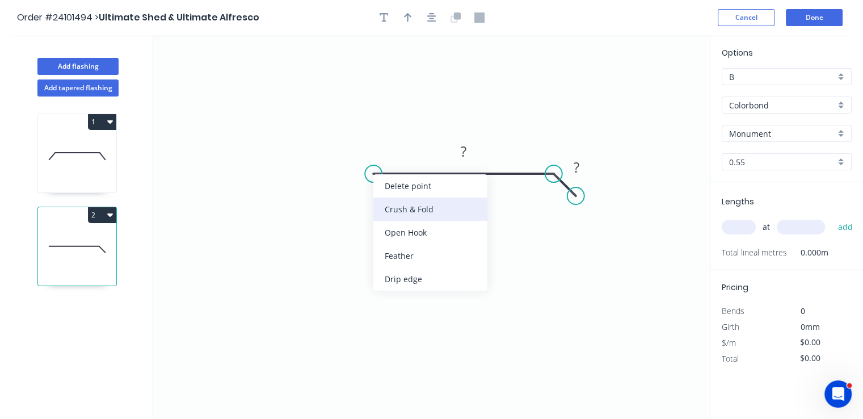
click at [402, 212] on div "Crush & Fold" at bounding box center [430, 209] width 114 height 23
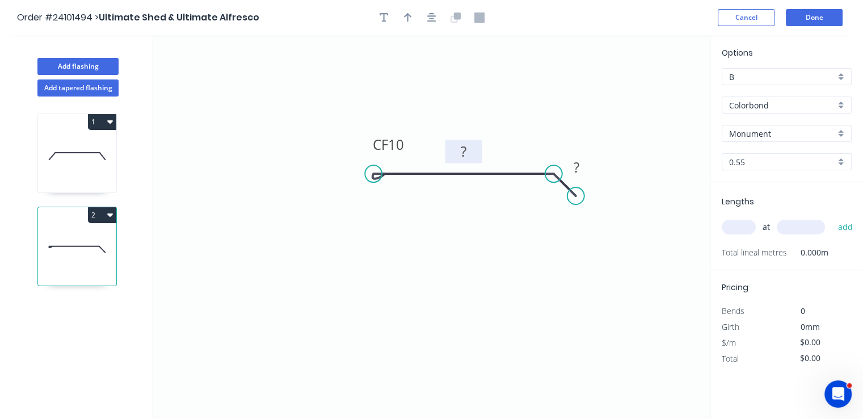
click at [468, 152] on rect at bounding box center [463, 152] width 23 height 16
click at [579, 170] on tspan "?" at bounding box center [577, 167] width 6 height 19
click at [747, 227] on input "text" at bounding box center [739, 227] width 34 height 15
type input "$7.80"
type input "1"
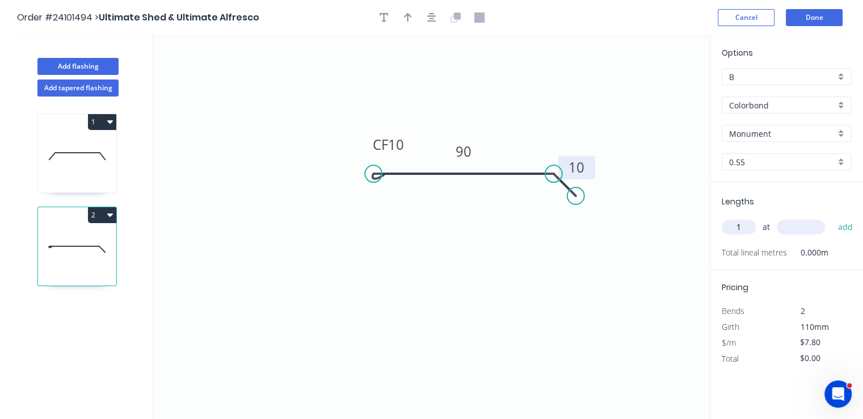
click at [788, 227] on input "text" at bounding box center [801, 227] width 48 height 15
type input "3200"
click at [832, 217] on button "add" at bounding box center [845, 226] width 27 height 19
type input "$24.96"
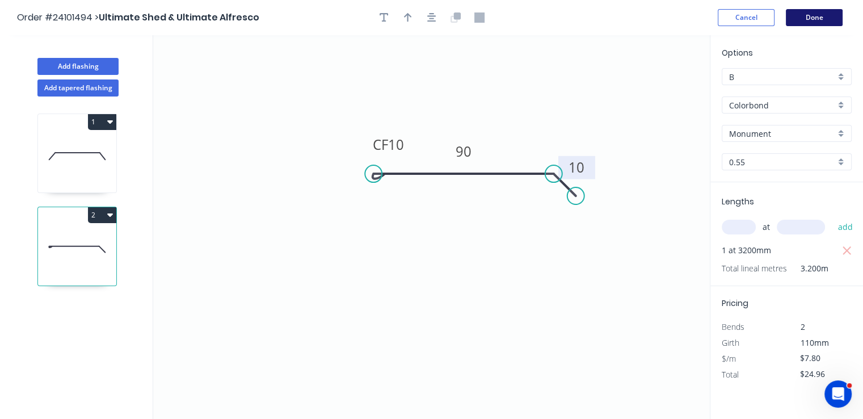
click at [826, 23] on button "Done" at bounding box center [814, 17] width 57 height 17
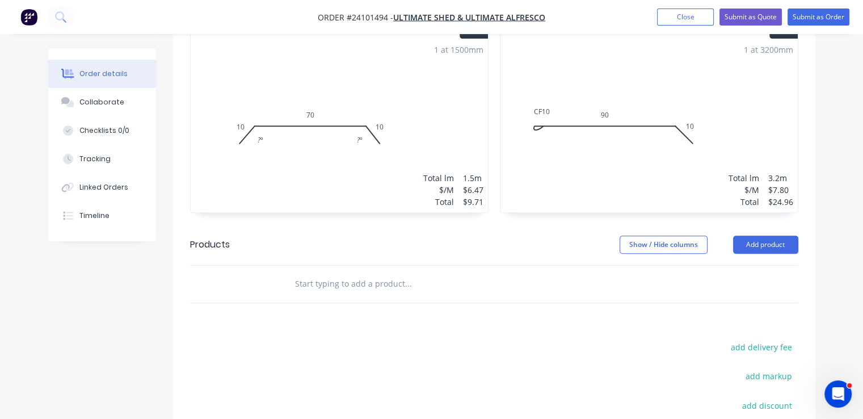
scroll to position [509, 0]
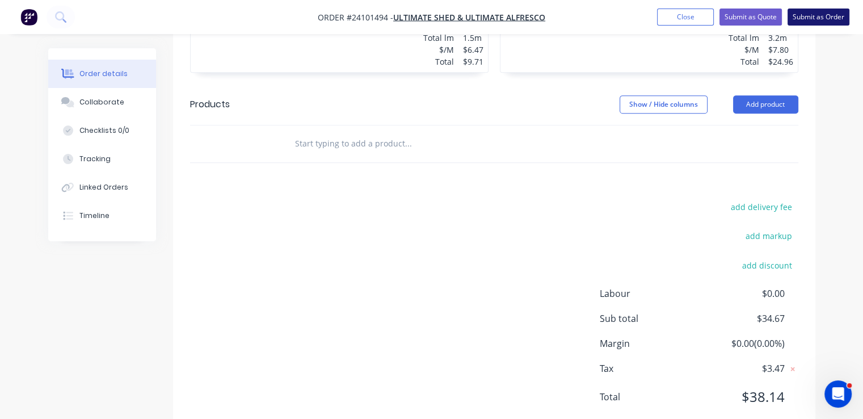
click at [817, 10] on button "Submit as Order" at bounding box center [819, 17] width 62 height 17
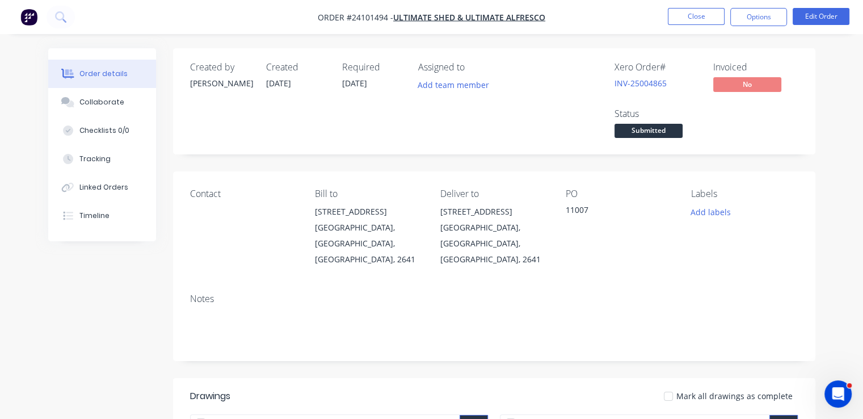
click at [695, 20] on button "Close" at bounding box center [696, 16] width 57 height 17
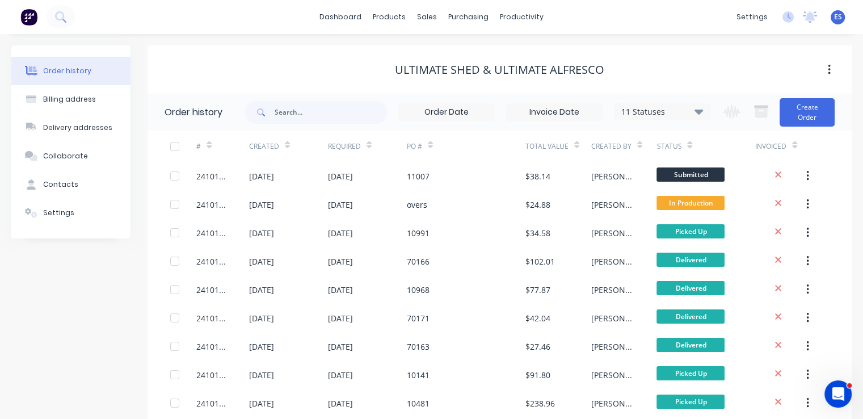
click at [25, 16] on img at bounding box center [28, 17] width 17 height 17
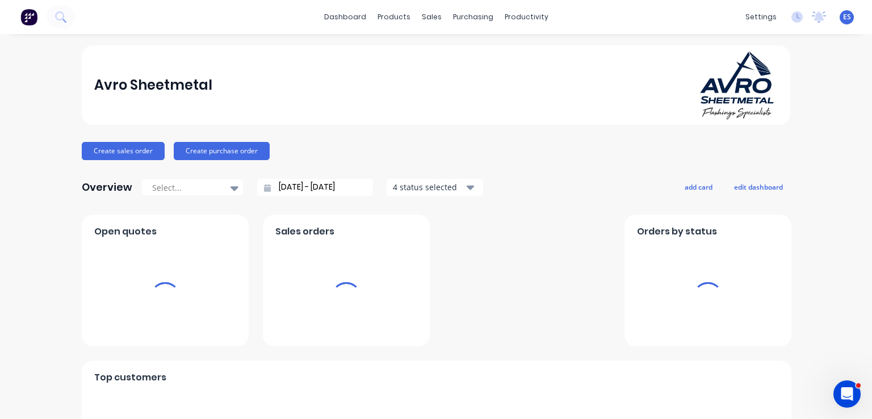
click at [25, 16] on img at bounding box center [28, 17] width 17 height 17
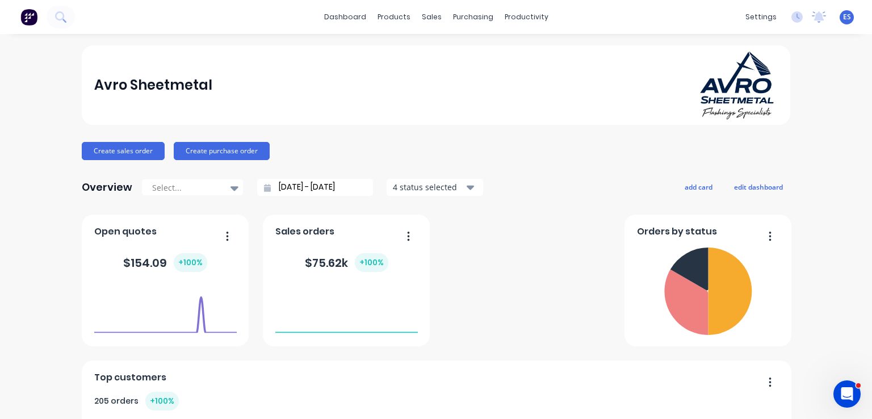
click at [32, 20] on img at bounding box center [28, 17] width 17 height 17
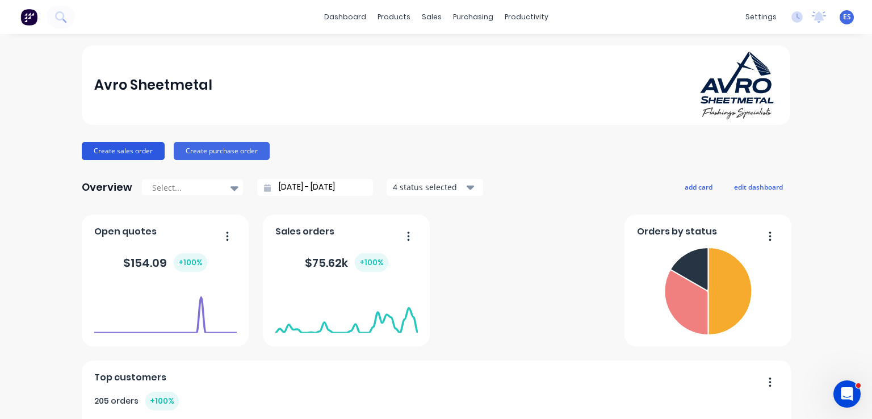
click at [110, 150] on button "Create sales order" at bounding box center [123, 151] width 83 height 18
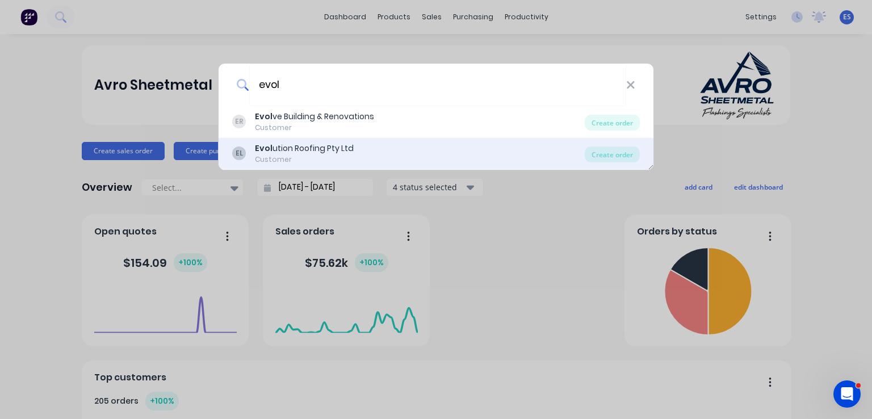
type input "evol"
click at [323, 151] on div "Evol ution Roofing Pty Ltd" at bounding box center [304, 148] width 99 height 12
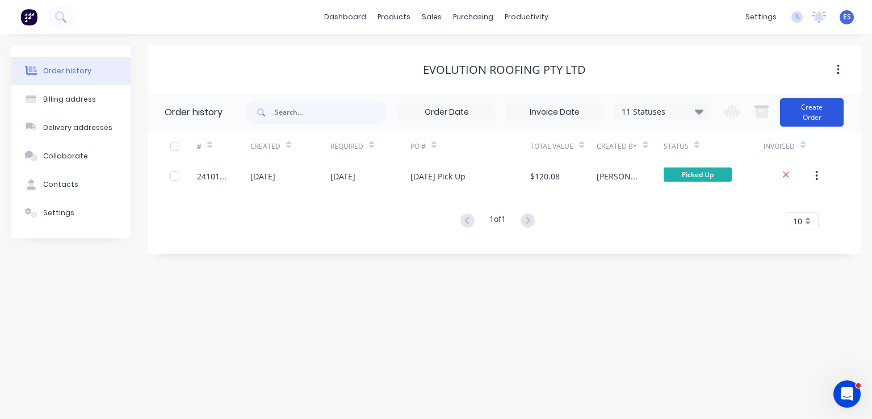
click at [812, 112] on button "Create Order" at bounding box center [812, 112] width 64 height 28
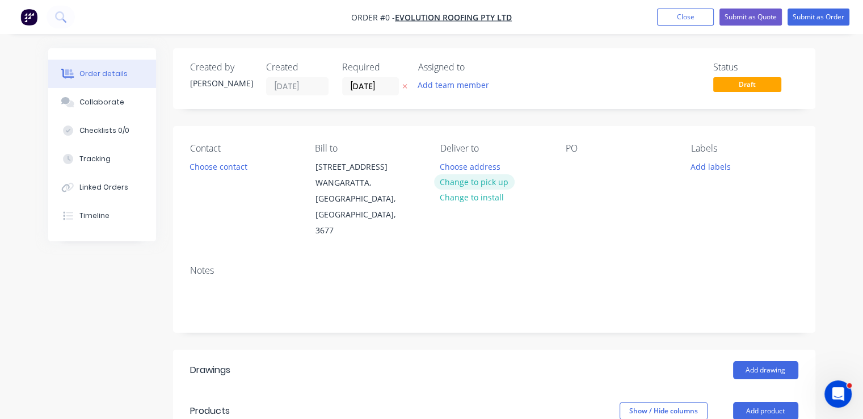
click at [489, 185] on button "Change to pick up" at bounding box center [474, 181] width 81 height 15
click at [232, 171] on button "Choose contact" at bounding box center [218, 165] width 70 height 15
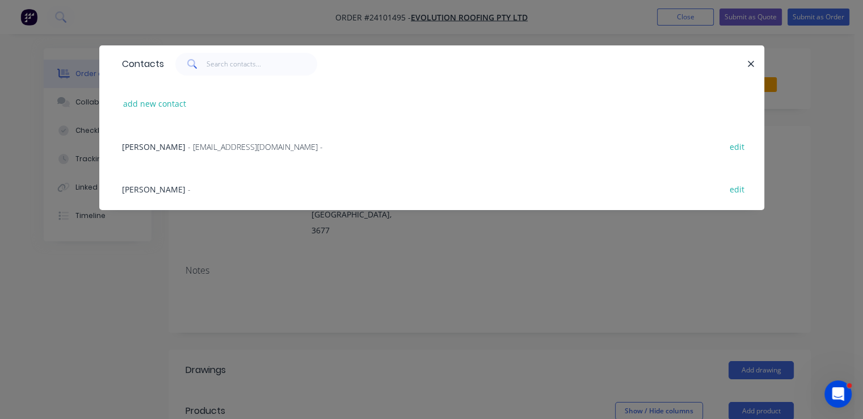
click at [188, 149] on span "- [EMAIL_ADDRESS][DOMAIN_NAME] -" at bounding box center [255, 146] width 135 height 11
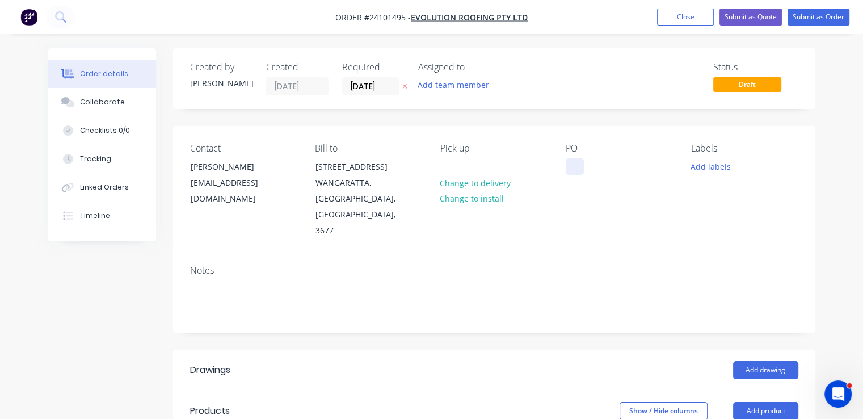
click at [579, 162] on div at bounding box center [575, 166] width 18 height 16
click at [573, 162] on div at bounding box center [575, 166] width 18 height 16
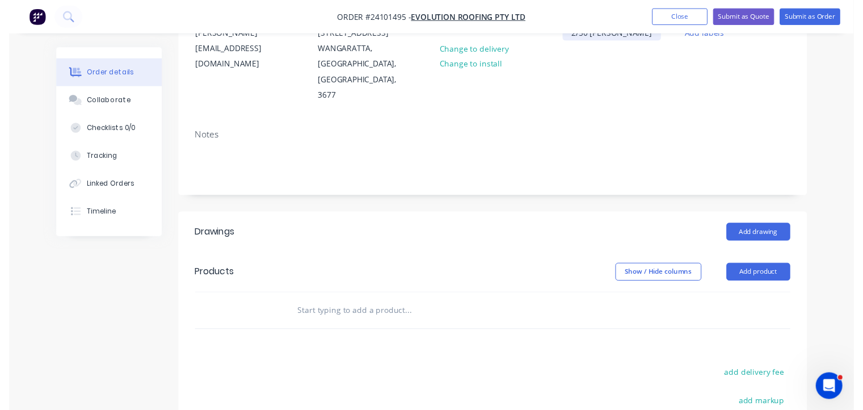
scroll to position [284, 0]
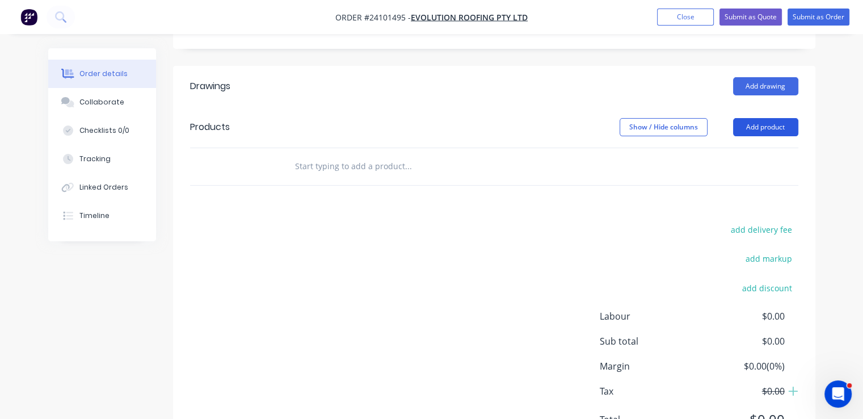
click at [763, 118] on button "Add product" at bounding box center [765, 127] width 65 height 18
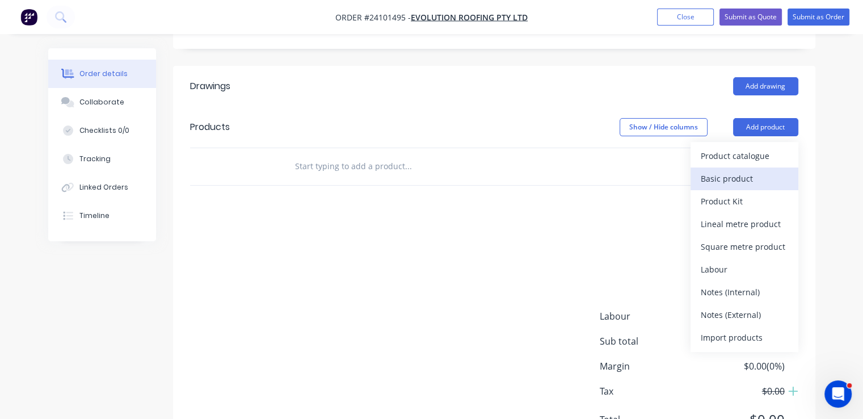
click at [738, 170] on div "Basic product" at bounding box center [744, 178] width 87 height 16
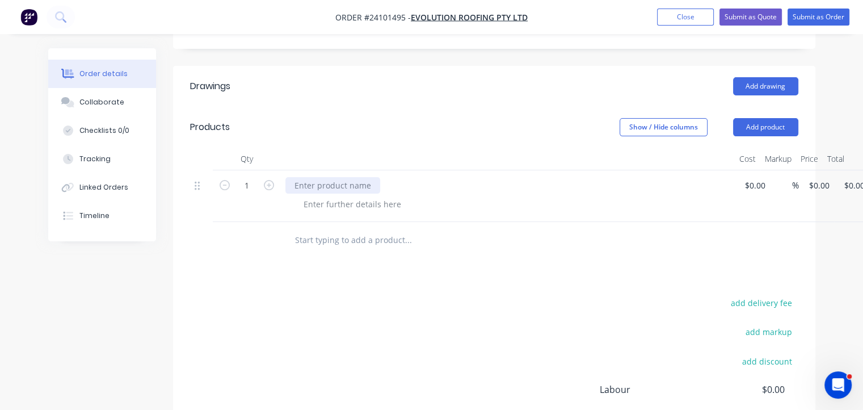
click at [354, 177] on div at bounding box center [332, 185] width 95 height 16
click at [765, 170] on div "1 flashings as quoted paperbark $0.00 % $0.00 $0.00 $0.00 $0.00" at bounding box center [494, 196] width 608 height 52
type input "$367.08"
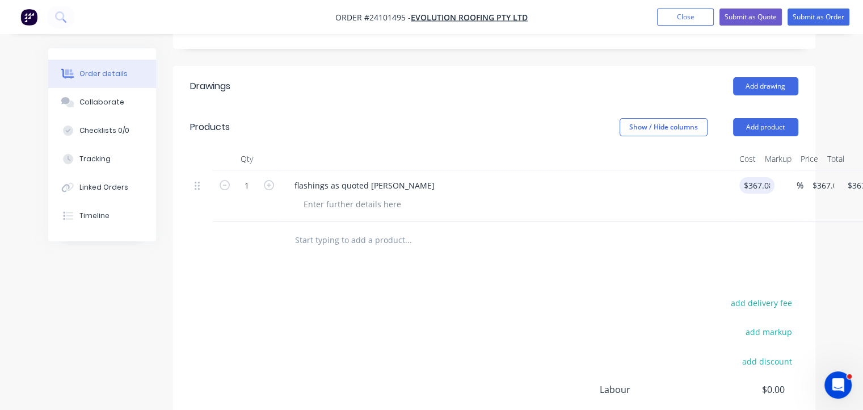
click at [695, 230] on div "Drawings Add drawing Products Show / Hide columns Add product Qty Cost Markup P…" at bounding box center [494, 298] width 642 height 465
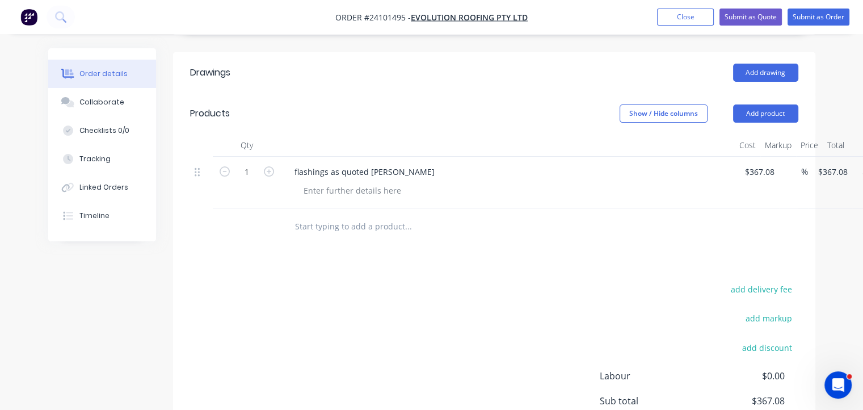
scroll to position [389, 0]
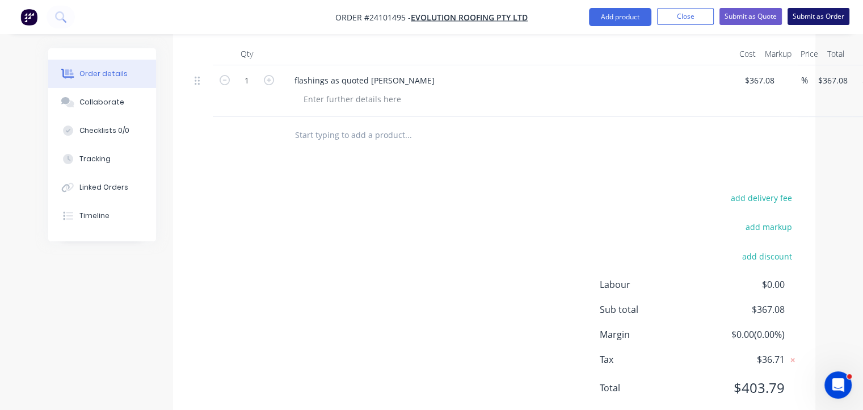
click at [807, 18] on button "Submit as Order" at bounding box center [819, 16] width 62 height 17
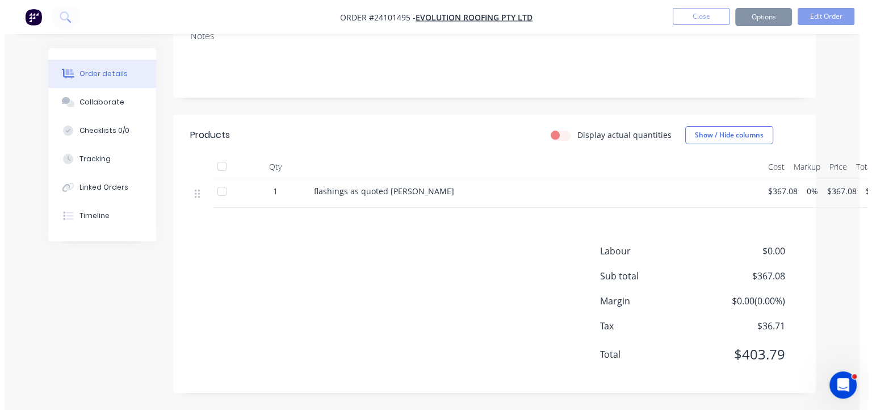
scroll to position [0, 0]
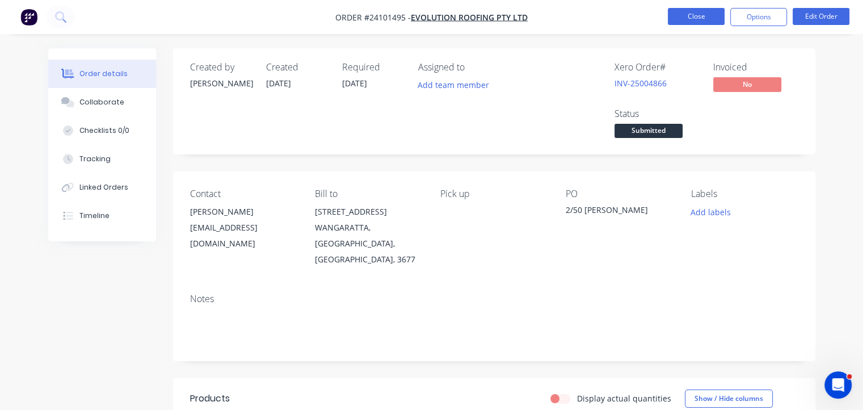
click at [702, 16] on button "Close" at bounding box center [696, 16] width 57 height 17
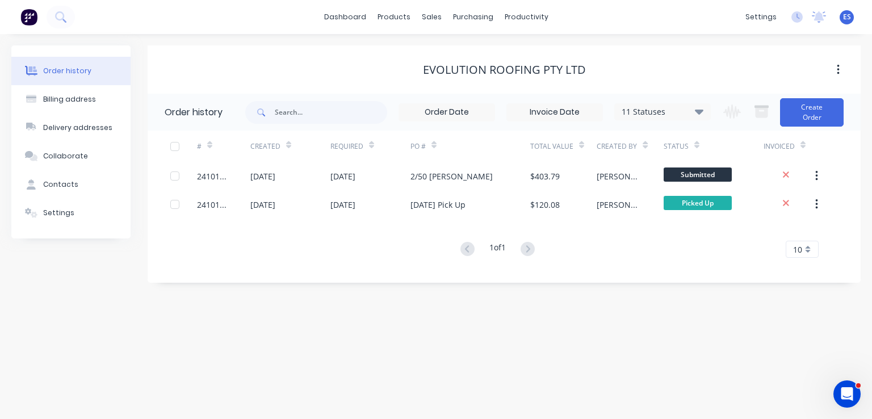
click at [37, 21] on img at bounding box center [28, 17] width 17 height 17
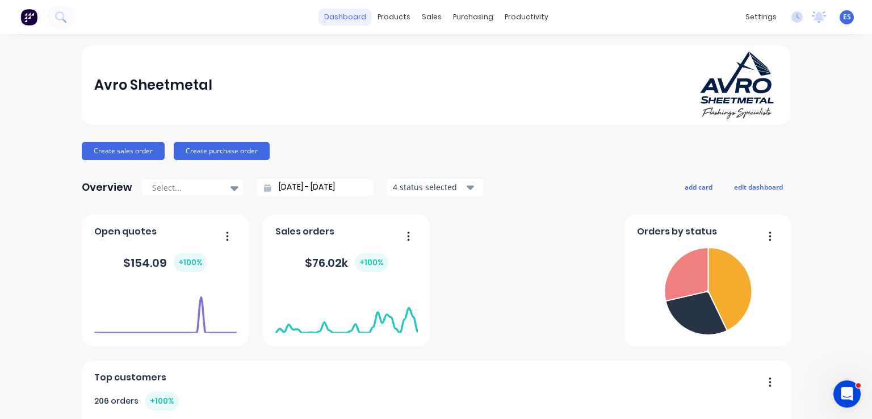
click at [350, 22] on link "dashboard" at bounding box center [344, 17] width 53 height 17
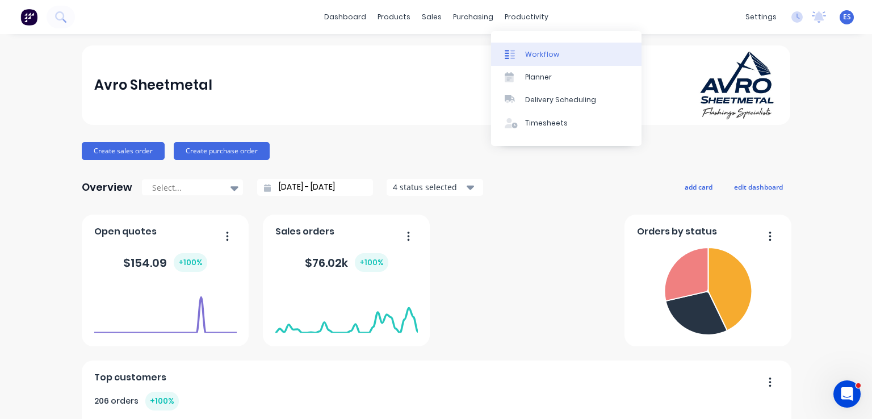
click at [536, 49] on div "Workflow" at bounding box center [542, 54] width 34 height 10
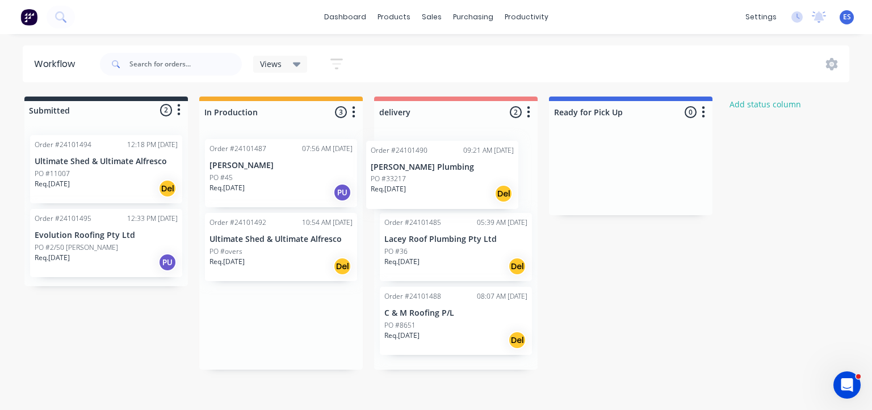
drag, startPoint x: 247, startPoint y: 266, endPoint x: 414, endPoint y: 194, distance: 181.2
click at [414, 194] on div "Submitted 2 Status colour #273444 hex #273444 Save Cancel Summaries Total order…" at bounding box center [526, 232] width 1070 height 273
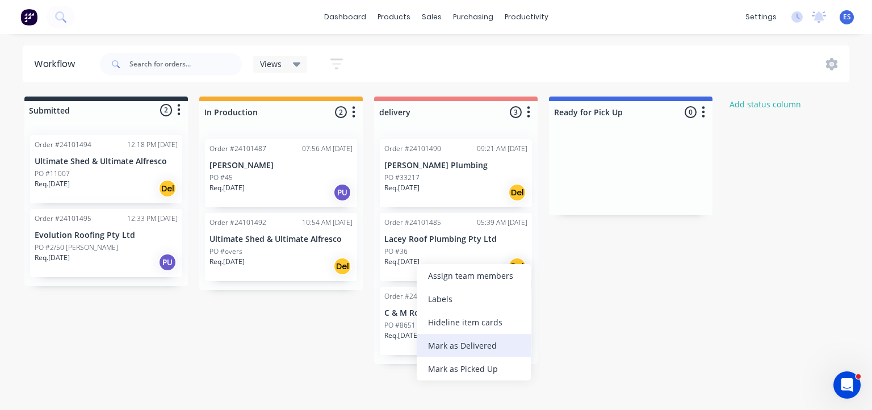
click at [488, 344] on div "Mark as Delivered" at bounding box center [474, 345] width 114 height 23
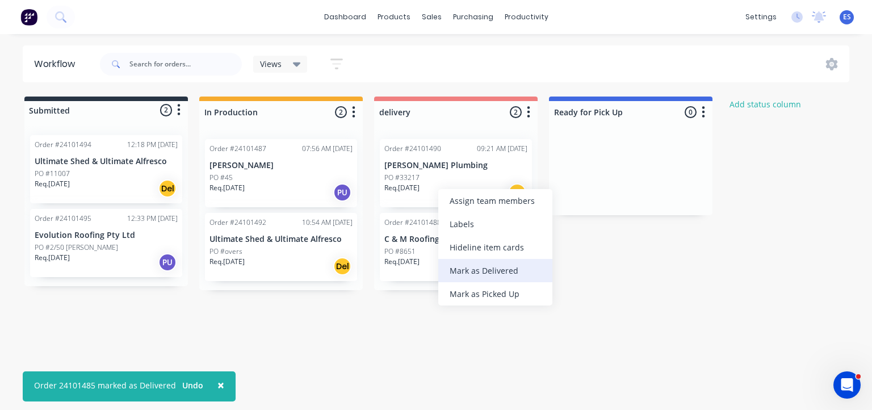
click at [484, 268] on div "Mark as Delivered" at bounding box center [495, 270] width 114 height 23
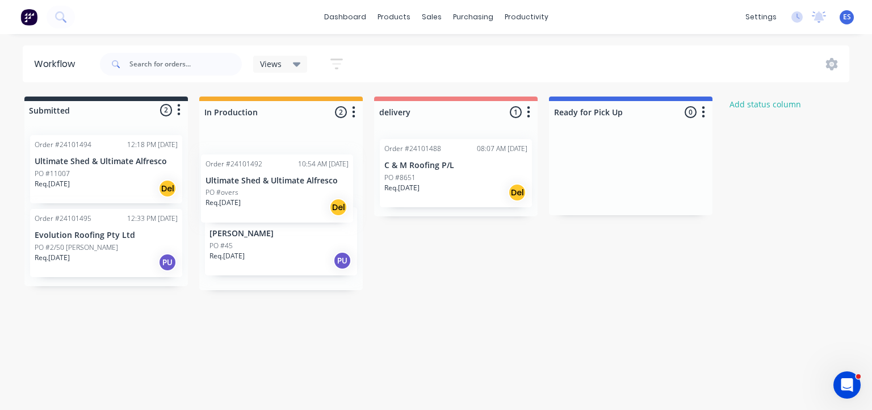
drag, startPoint x: 300, startPoint y: 259, endPoint x: 304, endPoint y: 198, distance: 61.5
click at [304, 198] on div "Order #24101487 07:56 AM [DATE] [PERSON_NAME] PO #45 Req. [DATE] PU Order #2410…" at bounding box center [280, 210] width 163 height 160
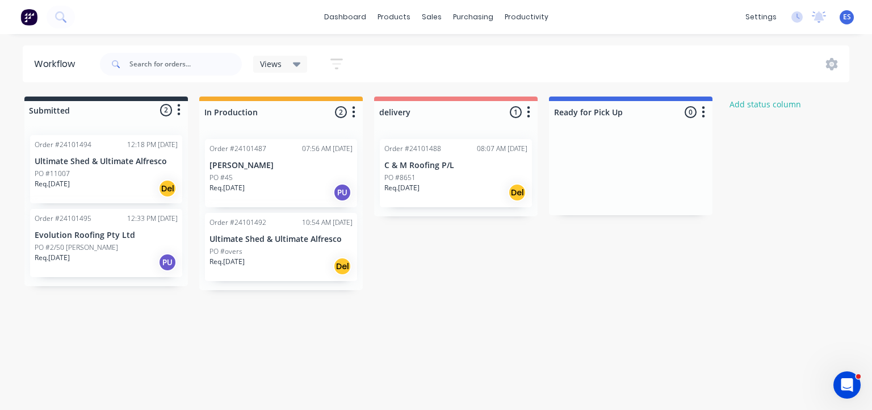
click at [104, 268] on div "Req. [DATE] PU" at bounding box center [106, 262] width 143 height 19
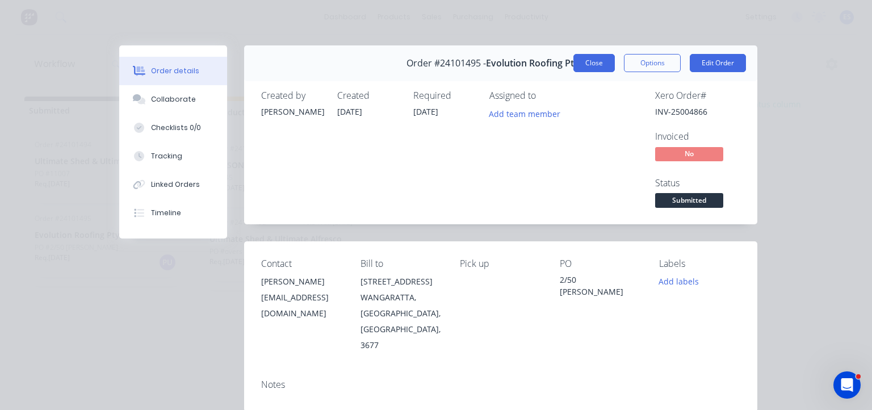
click at [603, 66] on button "Close" at bounding box center [593, 63] width 41 height 18
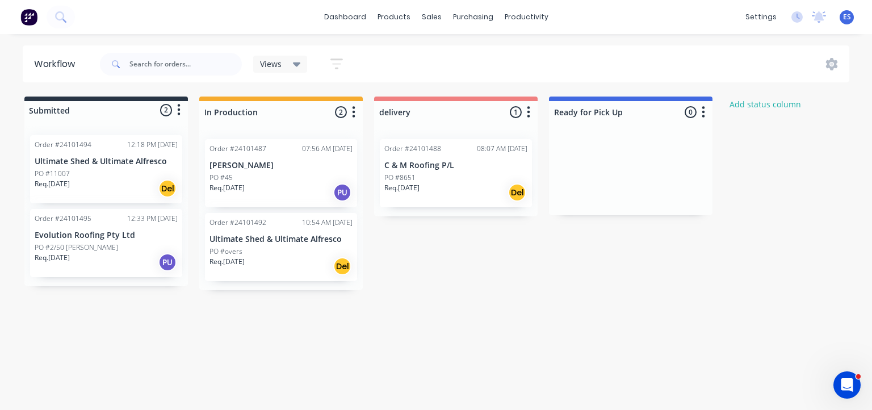
click at [30, 18] on img at bounding box center [28, 17] width 17 height 17
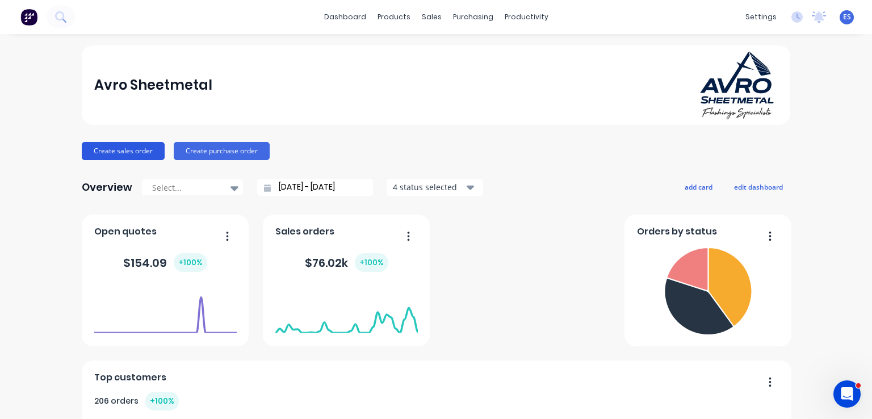
click at [144, 155] on button "Create sales order" at bounding box center [123, 151] width 83 height 18
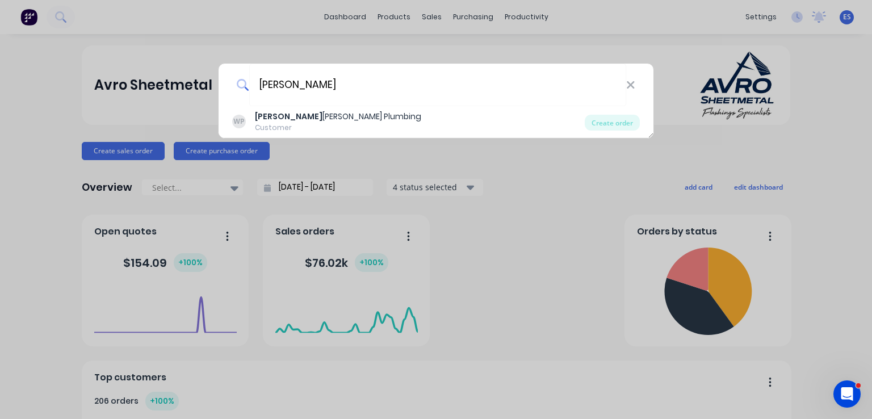
type input "[PERSON_NAME]"
click at [314, 119] on div "[PERSON_NAME] [PERSON_NAME] Plumbing Customer Create order" at bounding box center [436, 209] width 872 height 419
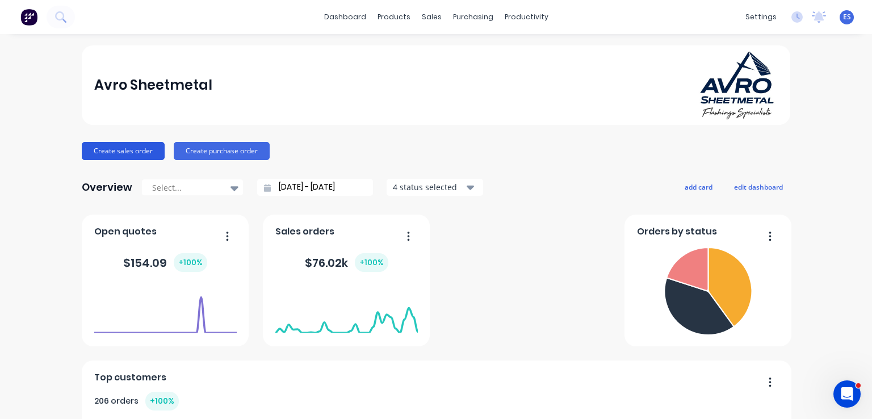
click at [110, 150] on button "Create sales order" at bounding box center [123, 151] width 83 height 18
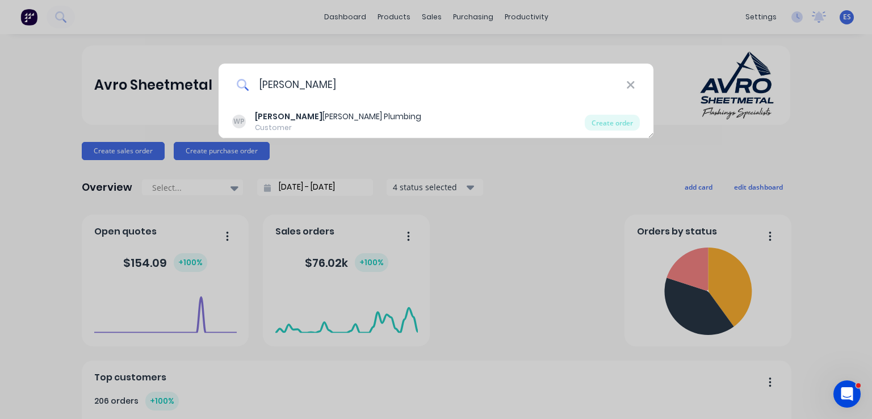
type input "[PERSON_NAME]"
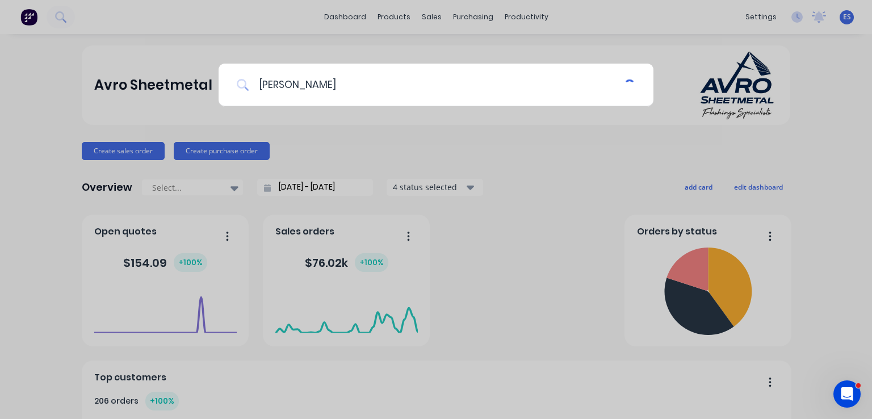
click at [320, 123] on div "[PERSON_NAME]" at bounding box center [436, 209] width 872 height 419
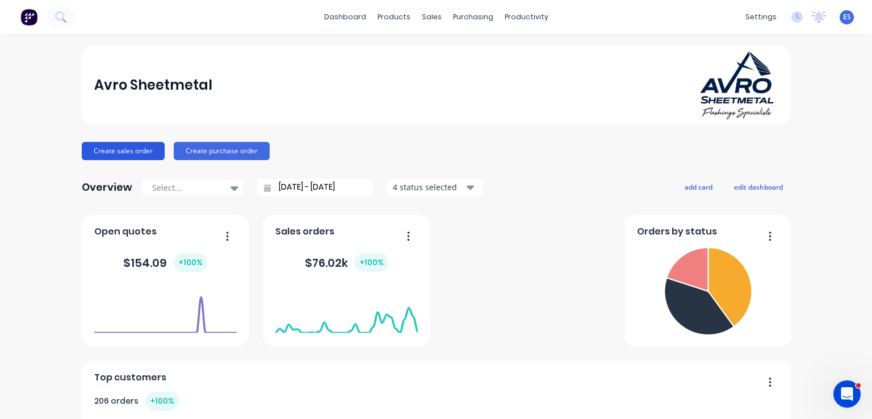
click at [119, 148] on button "Create sales order" at bounding box center [123, 151] width 83 height 18
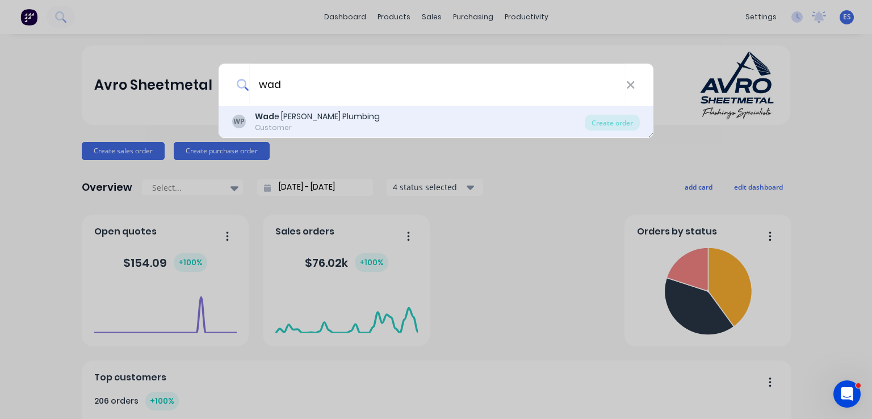
type input "wad"
click at [283, 118] on div "Wad e [PERSON_NAME] Plumbing" at bounding box center [317, 117] width 125 height 12
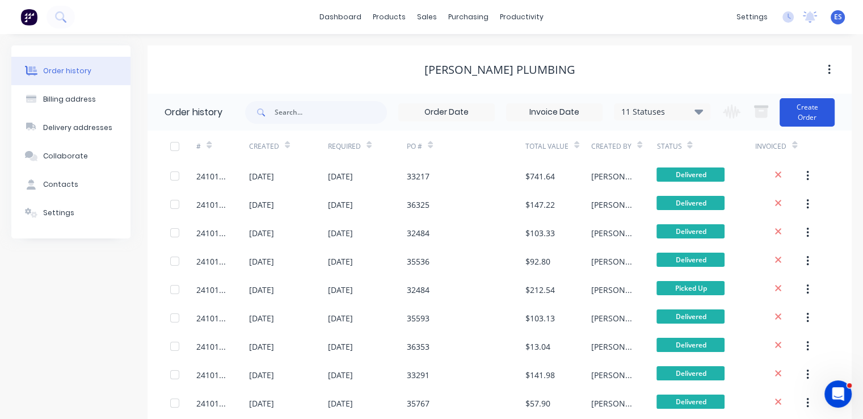
click at [810, 112] on button "Create Order" at bounding box center [807, 112] width 55 height 28
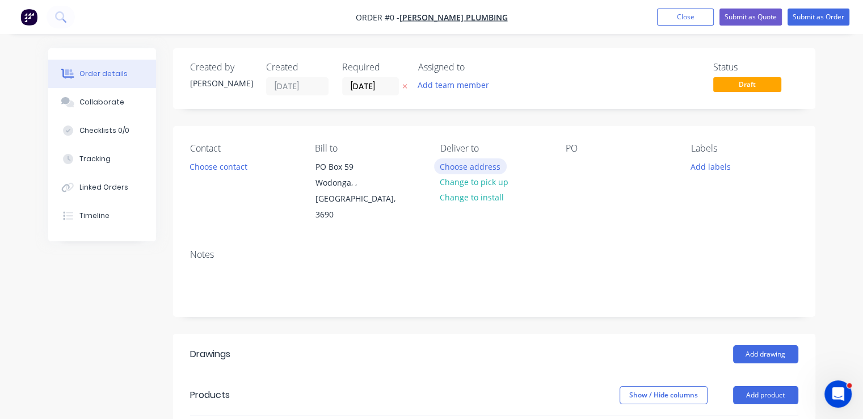
click at [472, 169] on button "Choose address" at bounding box center [470, 165] width 73 height 15
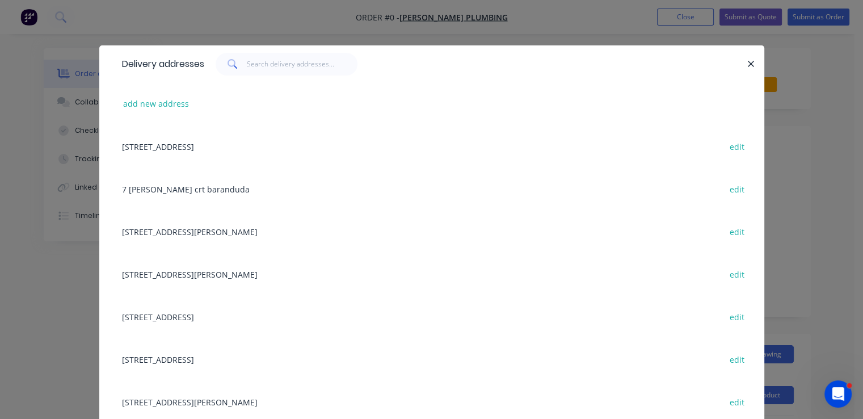
click at [245, 155] on div "[STREET_ADDRESS] edit" at bounding box center [431, 146] width 631 height 43
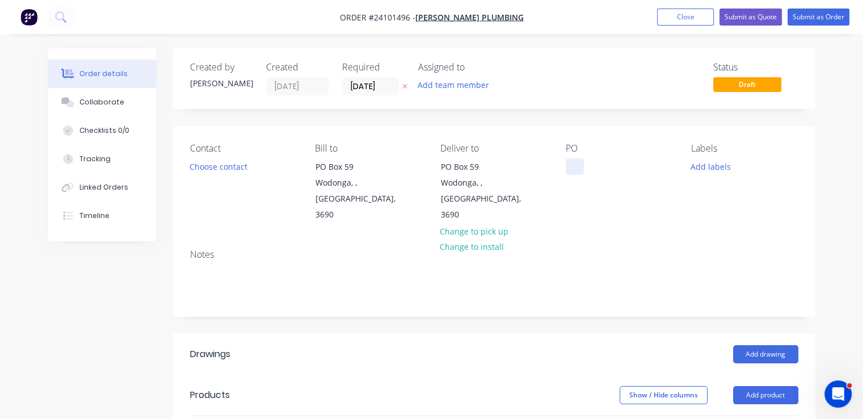
click at [570, 171] on div at bounding box center [575, 166] width 18 height 16
click at [777, 345] on button "Add drawing" at bounding box center [765, 354] width 65 height 18
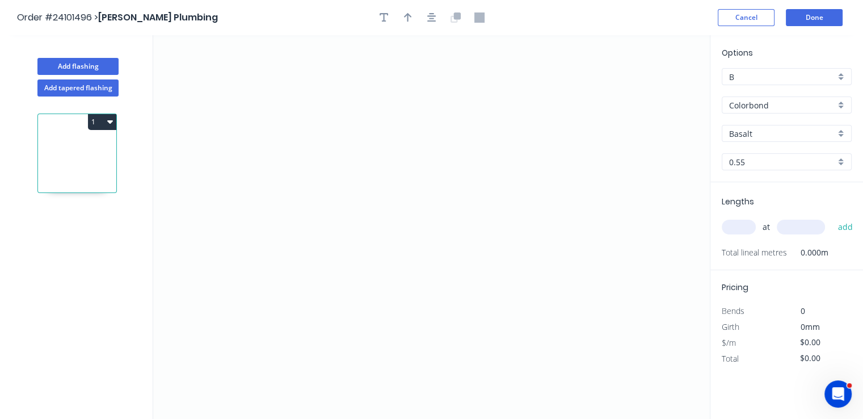
click at [760, 138] on input "Basalt" at bounding box center [782, 134] width 106 height 12
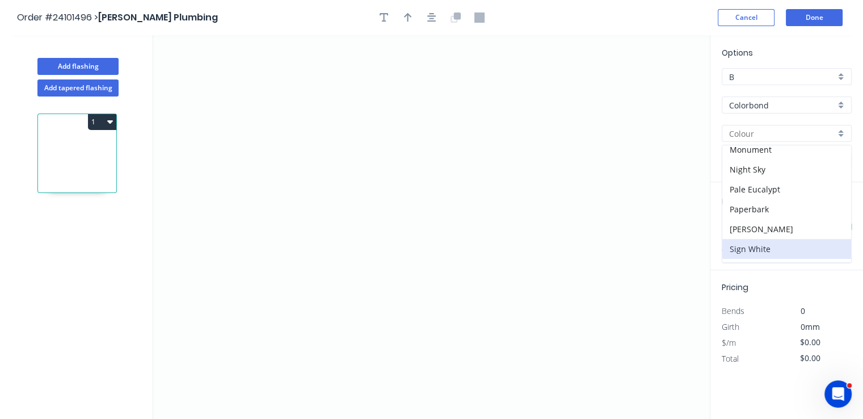
scroll to position [341, 0]
click at [756, 242] on div "Surfmist" at bounding box center [786, 252] width 129 height 20
type input "Surfmist"
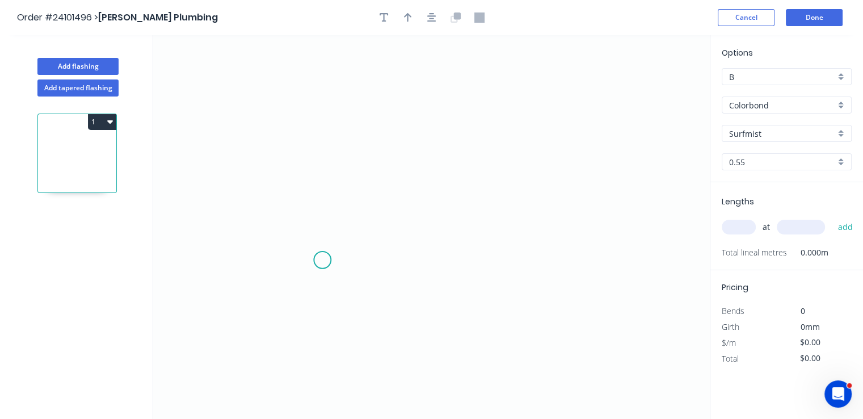
click at [322, 260] on icon "0" at bounding box center [431, 227] width 557 height 384
click at [336, 242] on icon "0" at bounding box center [431, 227] width 557 height 384
click at [461, 210] on icon "0 ?" at bounding box center [431, 227] width 557 height 384
click at [465, 110] on icon "0 ? ? ? º" at bounding box center [431, 227] width 557 height 384
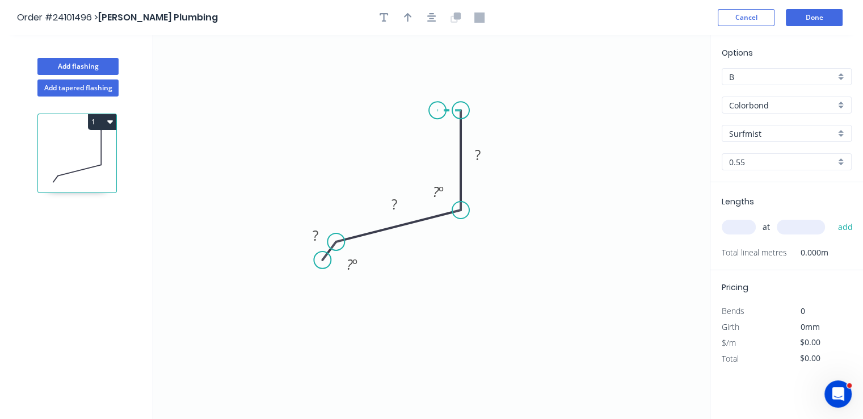
click at [438, 110] on icon at bounding box center [449, 110] width 23 height 0
click at [453, 90] on rect at bounding box center [449, 89] width 23 height 16
click at [489, 156] on rect at bounding box center [478, 156] width 23 height 16
click at [397, 203] on rect at bounding box center [394, 205] width 23 height 16
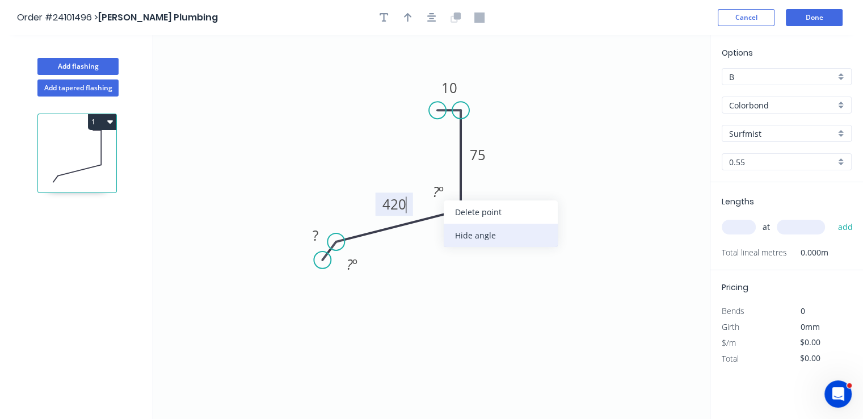
click at [474, 241] on div "Hide angle" at bounding box center [501, 235] width 114 height 23
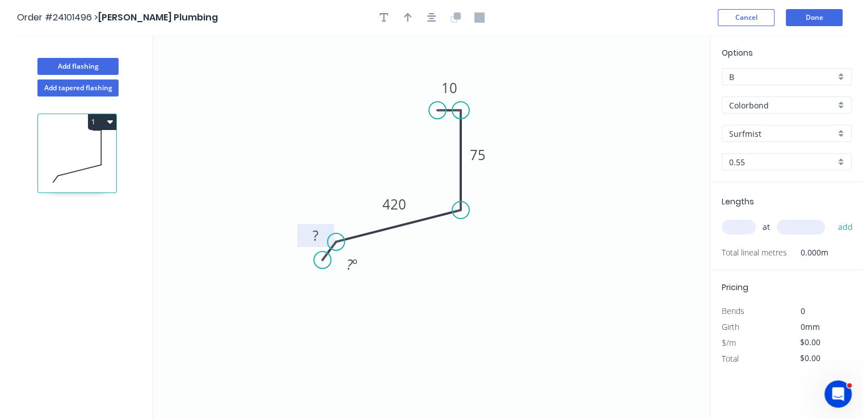
click at [311, 235] on rect at bounding box center [315, 236] width 23 height 16
click at [745, 229] on input "text" at bounding box center [739, 227] width 34 height 15
type input "$20.71"
type input "1"
click at [791, 228] on input "text" at bounding box center [801, 227] width 48 height 15
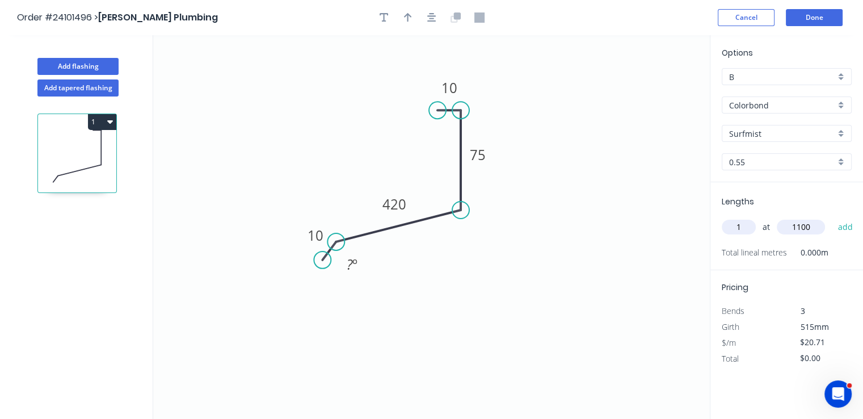
type input "1100"
click at [832, 217] on button "add" at bounding box center [845, 226] width 27 height 19
type input "$22.78"
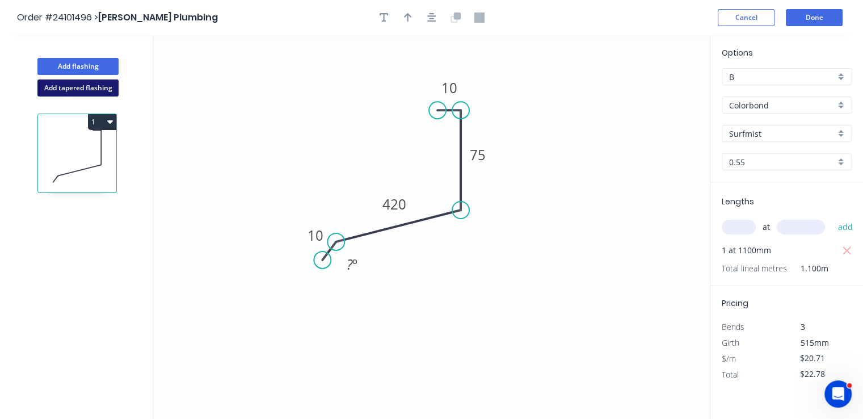
click at [77, 90] on button "Add tapered flashing" at bounding box center [77, 87] width 81 height 17
type input "$0.00"
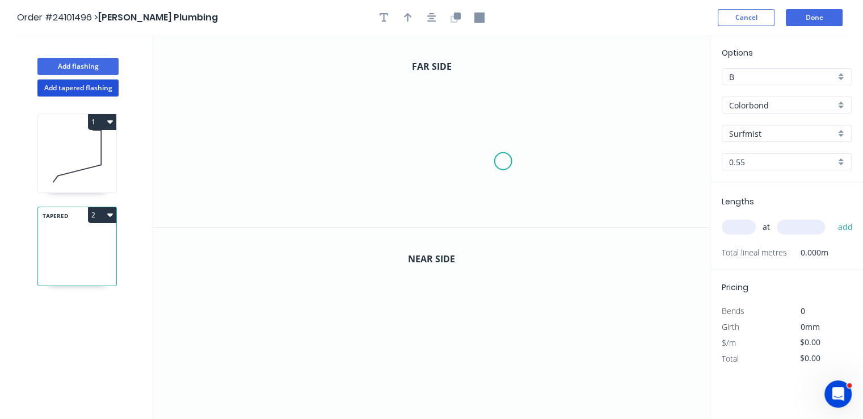
click at [506, 171] on icon "0" at bounding box center [431, 131] width 557 height 192
click at [492, 154] on icon "0" at bounding box center [431, 131] width 557 height 192
click at [321, 161] on icon "0 ?" at bounding box center [431, 131] width 557 height 192
click at [318, 85] on icon "0 ? ?" at bounding box center [431, 131] width 557 height 192
click at [342, 85] on icon "0 ? ? ?" at bounding box center [431, 131] width 557 height 192
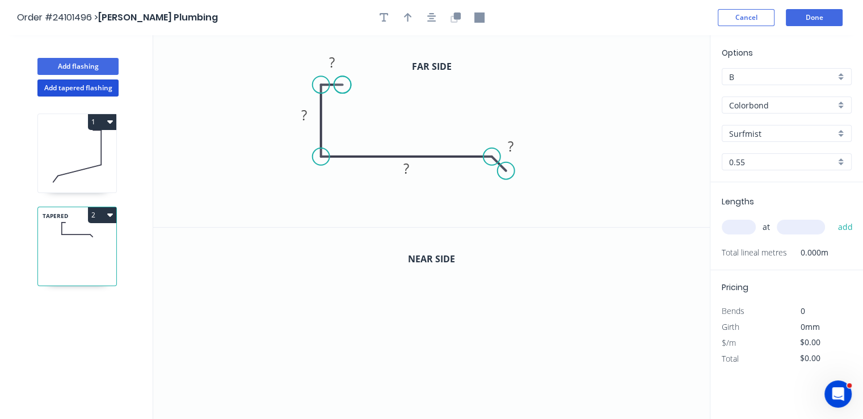
click at [342, 85] on circle at bounding box center [342, 84] width 17 height 17
click at [335, 70] on rect at bounding box center [332, 63] width 23 height 16
click at [313, 117] on rect at bounding box center [304, 116] width 23 height 16
click at [400, 166] on rect at bounding box center [406, 169] width 23 height 16
click at [509, 145] on tspan "?" at bounding box center [511, 146] width 6 height 19
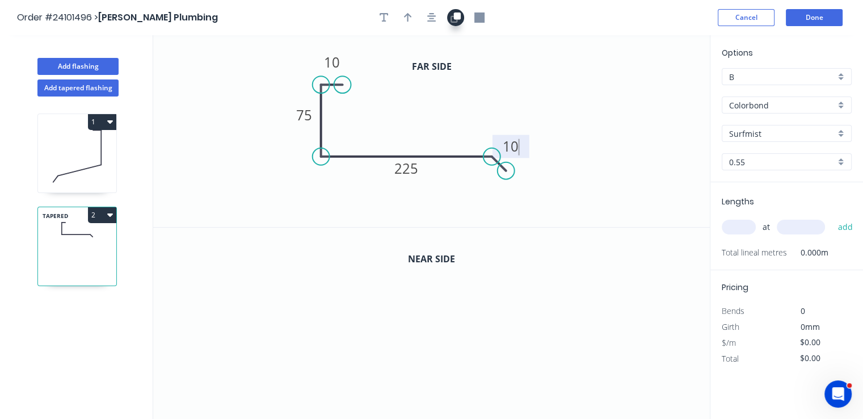
click at [459, 22] on icon "button" at bounding box center [456, 17] width 10 height 10
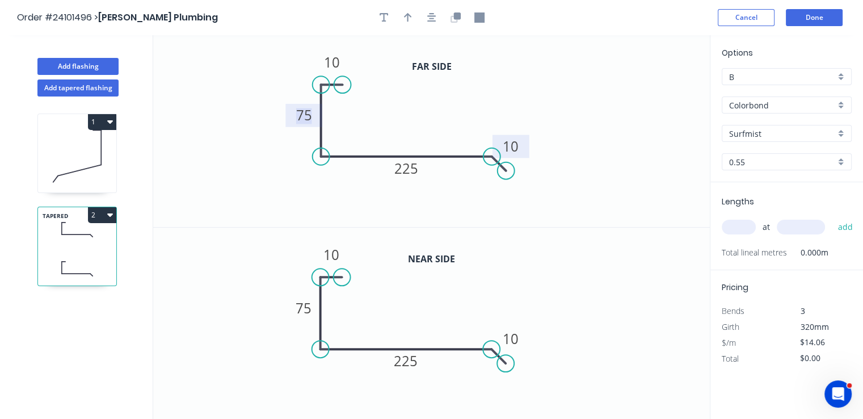
click at [306, 118] on tspan "75" at bounding box center [304, 115] width 16 height 19
click at [316, 316] on rect at bounding box center [303, 307] width 37 height 23
click at [308, 310] on tspan "75" at bounding box center [304, 306] width 16 height 19
click at [412, 359] on tspan "225" at bounding box center [406, 360] width 24 height 19
click at [749, 232] on input "text" at bounding box center [739, 227] width 34 height 15
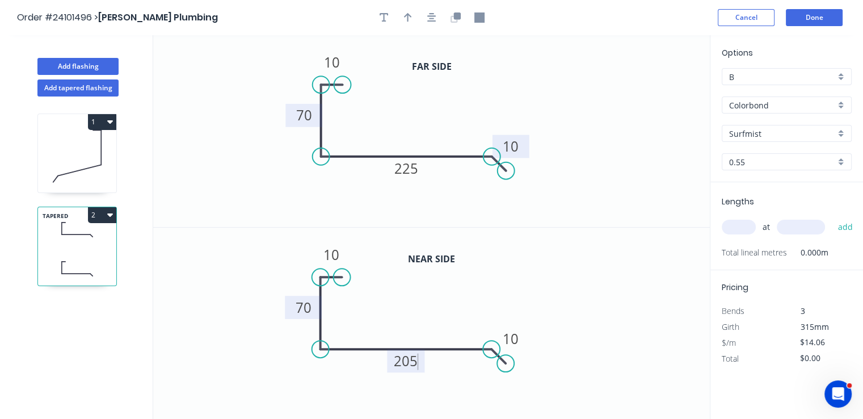
type input "$17.75"
type input "1"
click at [816, 230] on input "text" at bounding box center [801, 227] width 48 height 15
type input "1100"
click at [832, 217] on button "add" at bounding box center [845, 226] width 27 height 19
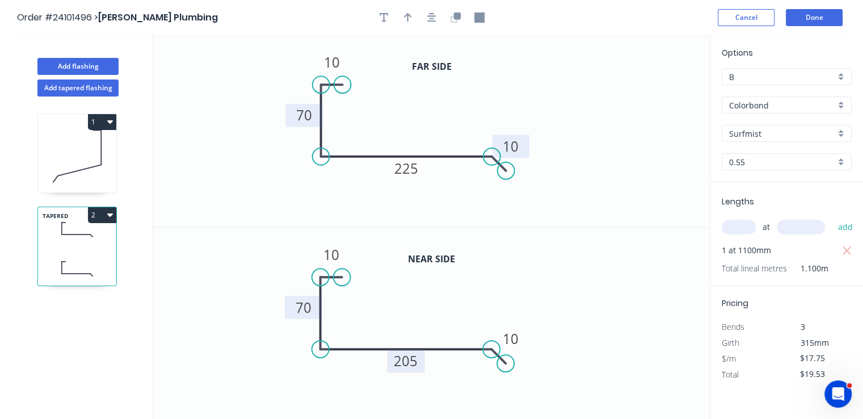
click at [112, 217] on icon "button" at bounding box center [110, 214] width 6 height 9
click at [80, 237] on div "Duplicate" at bounding box center [62, 243] width 87 height 16
type input "$0.00"
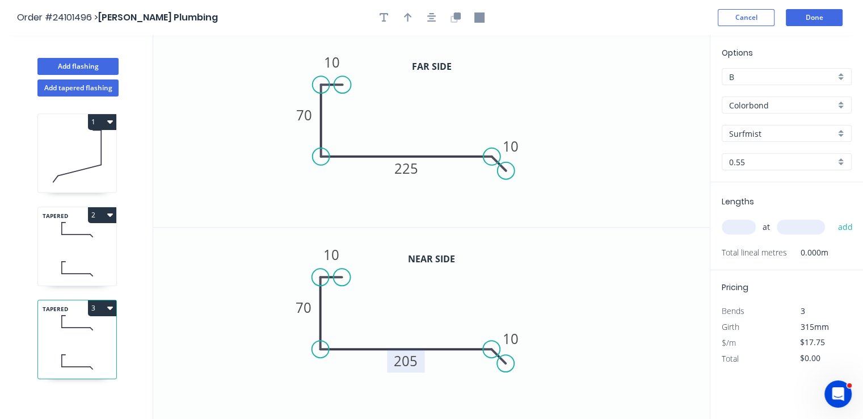
click at [401, 364] on tspan "205" at bounding box center [406, 360] width 24 height 19
click at [415, 175] on tspan "225" at bounding box center [406, 168] width 24 height 19
click at [740, 225] on input "text" at bounding box center [739, 227] width 34 height 15
type input "1"
click at [793, 221] on input "text" at bounding box center [801, 227] width 48 height 15
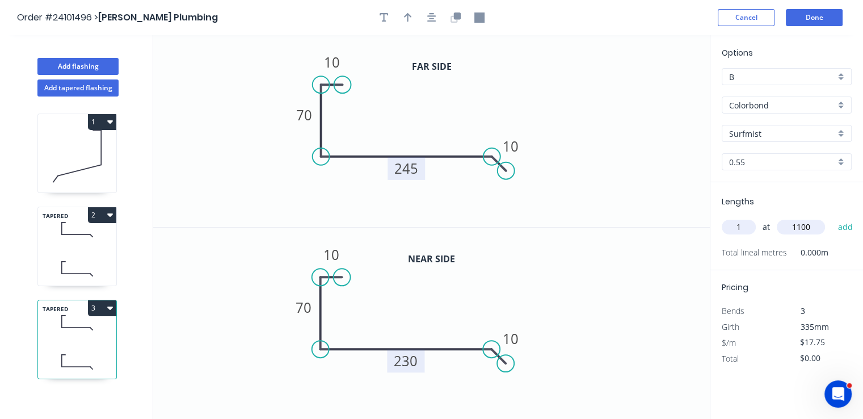
type input "1100"
click at [832, 217] on button "add" at bounding box center [845, 226] width 27 height 19
type input "$19.53"
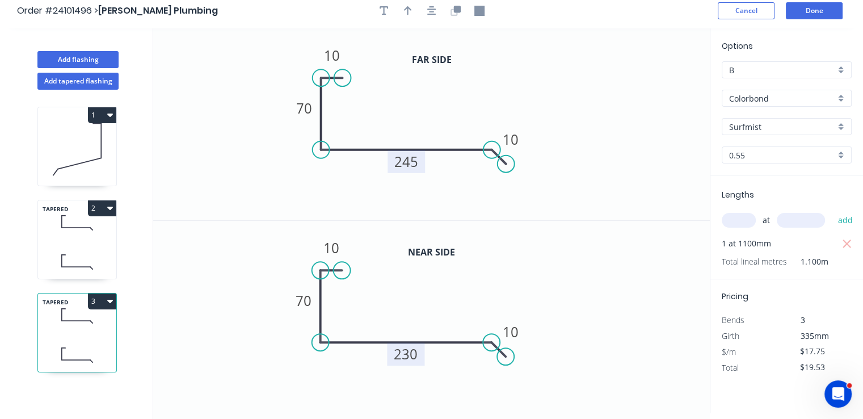
scroll to position [0, 0]
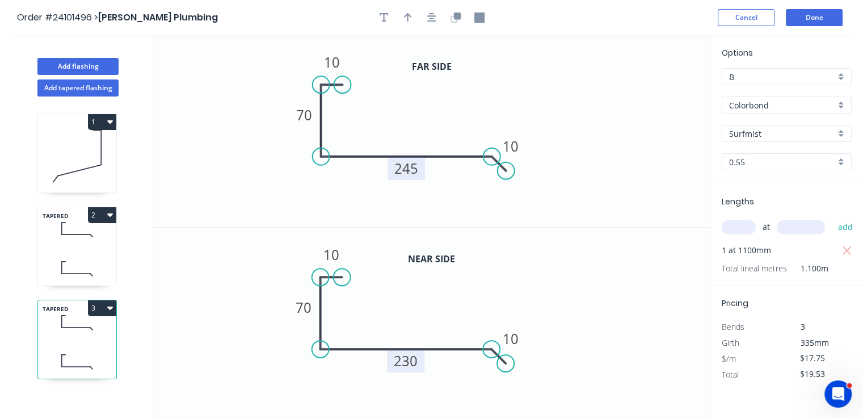
click at [822, 7] on header "Order #24101496 > [PERSON_NAME] Plumbing Cancel Done" at bounding box center [431, 17] width 863 height 35
click at [822, 19] on button "Done" at bounding box center [814, 17] width 57 height 17
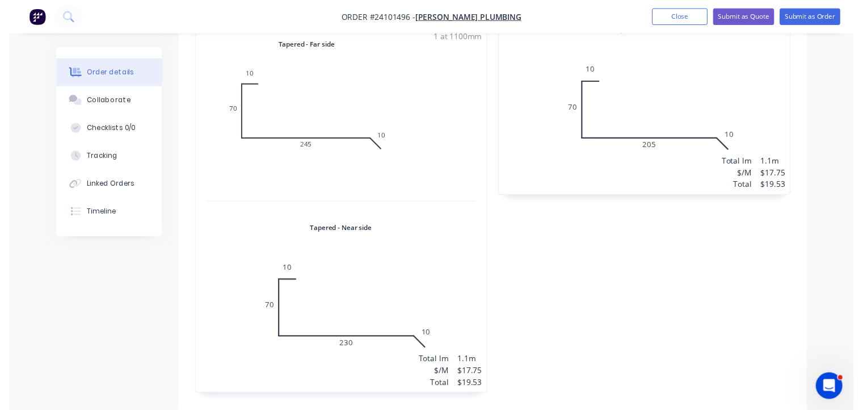
scroll to position [851, 0]
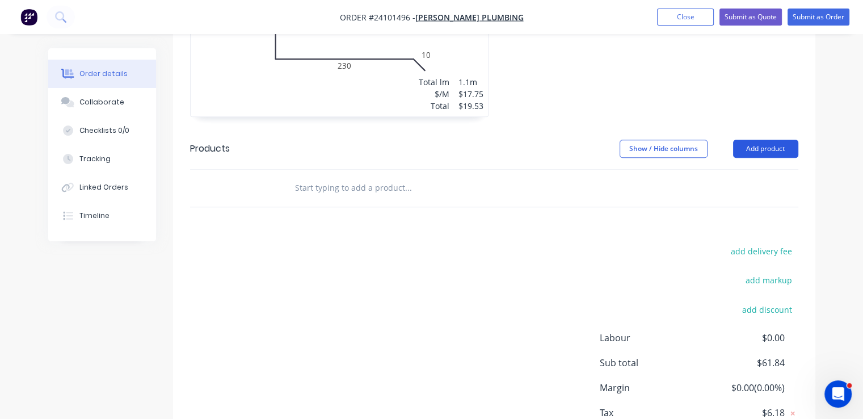
click at [765, 140] on button "Add product" at bounding box center [765, 149] width 65 height 18
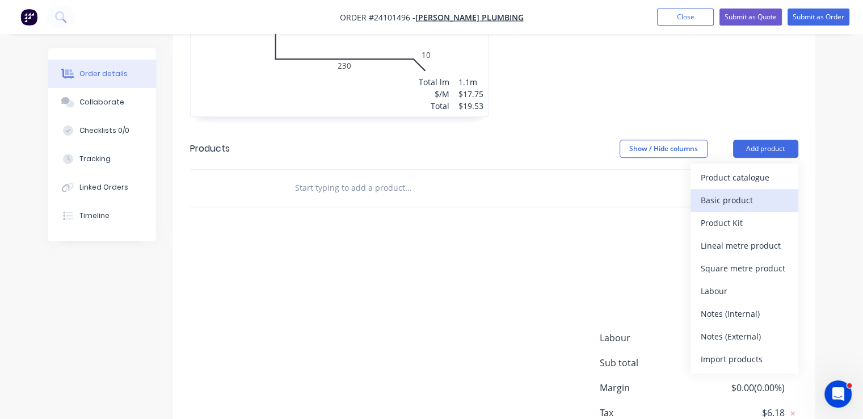
click at [751, 192] on div "Basic product" at bounding box center [744, 200] width 87 height 16
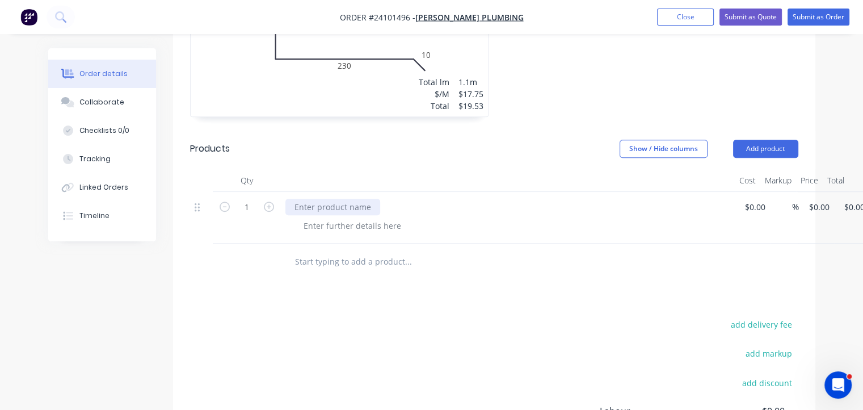
click at [331, 199] on div at bounding box center [332, 207] width 95 height 16
click at [763, 192] on div "1 tray surfmist $0.00 % $0.00 $0.00 $0.00 $0.00" at bounding box center [494, 218] width 608 height 52
type input "$52.08"
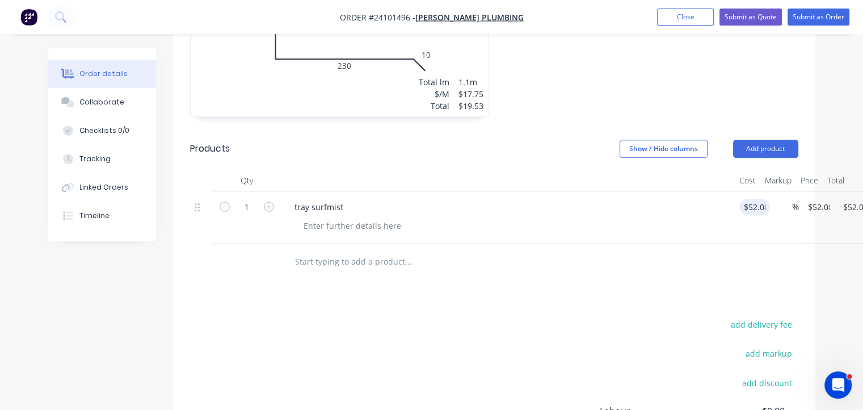
click at [661, 250] on div at bounding box center [485, 261] width 400 height 23
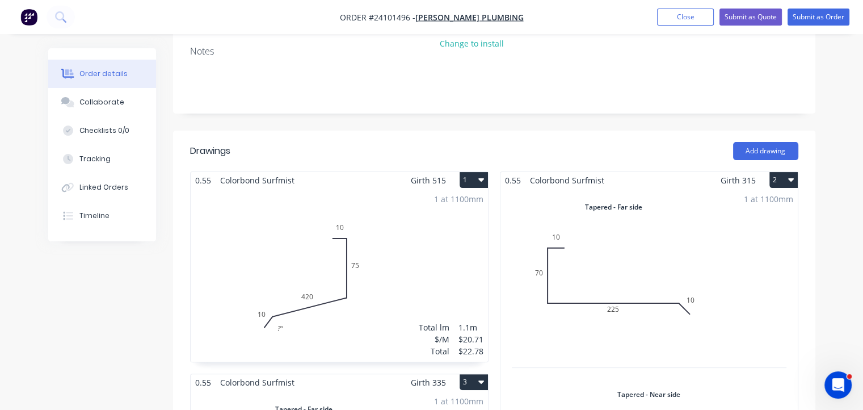
scroll to position [199, 0]
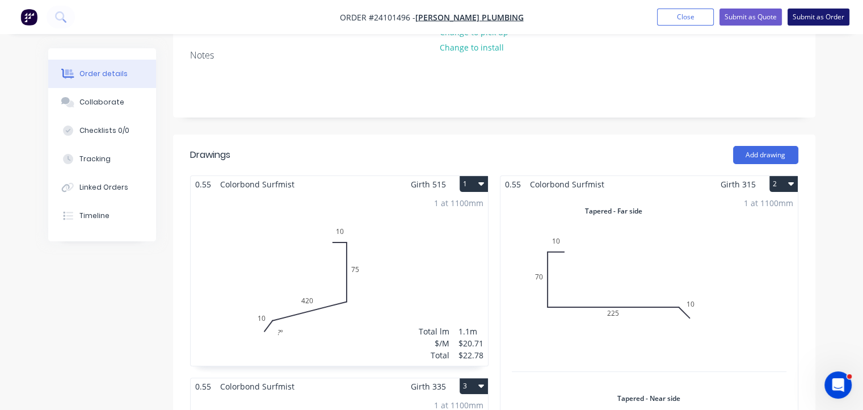
click at [802, 18] on button "Submit as Order" at bounding box center [819, 17] width 62 height 17
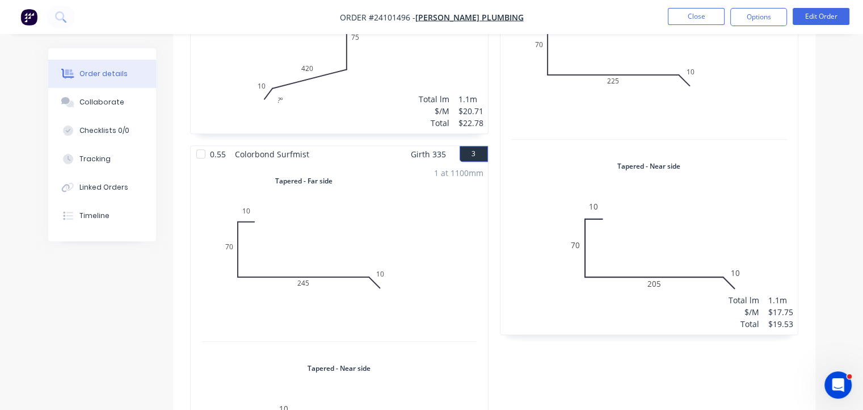
scroll to position [511, 0]
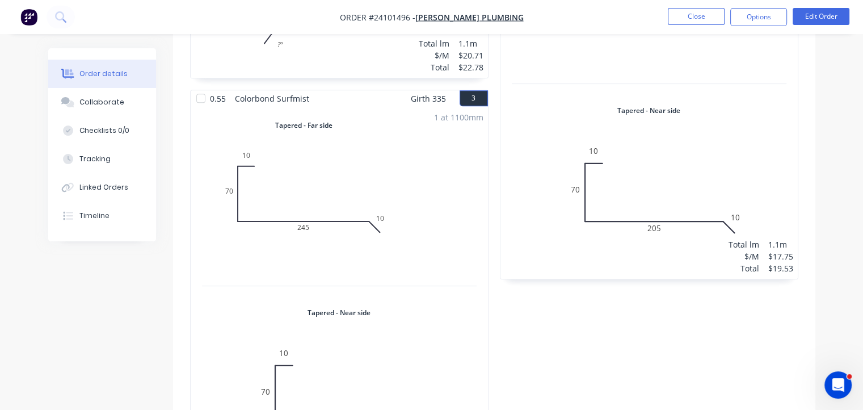
click at [27, 21] on img "button" at bounding box center [28, 17] width 17 height 17
